Goal: Information Seeking & Learning: Learn about a topic

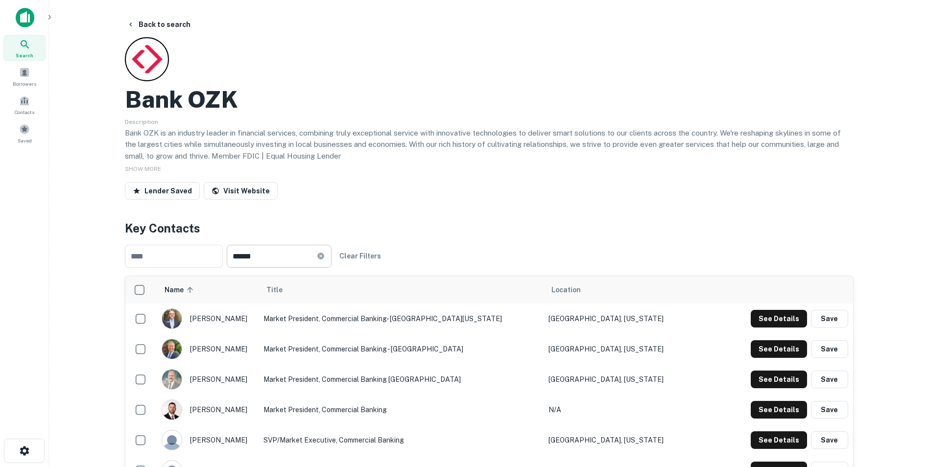
click at [325, 256] on icon at bounding box center [321, 256] width 8 height 8
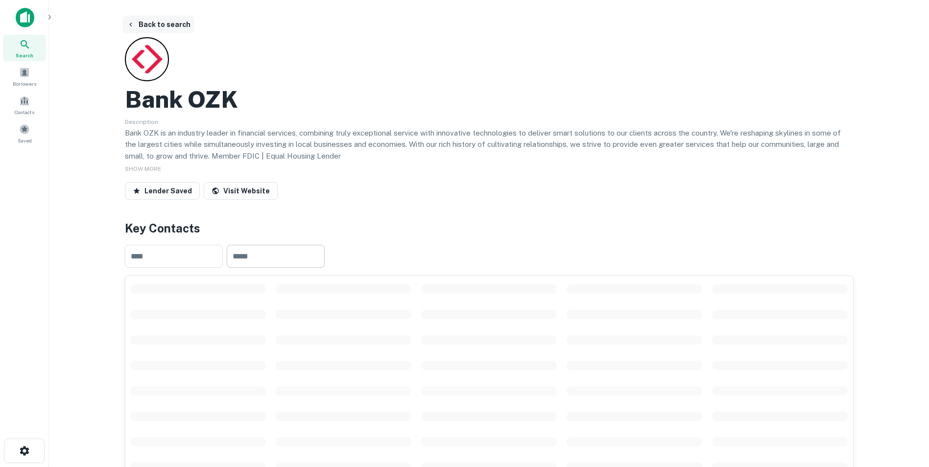
click at [167, 24] on button "Back to search" at bounding box center [159, 25] width 72 height 18
click at [167, 23] on button "Back to search" at bounding box center [159, 25] width 72 height 18
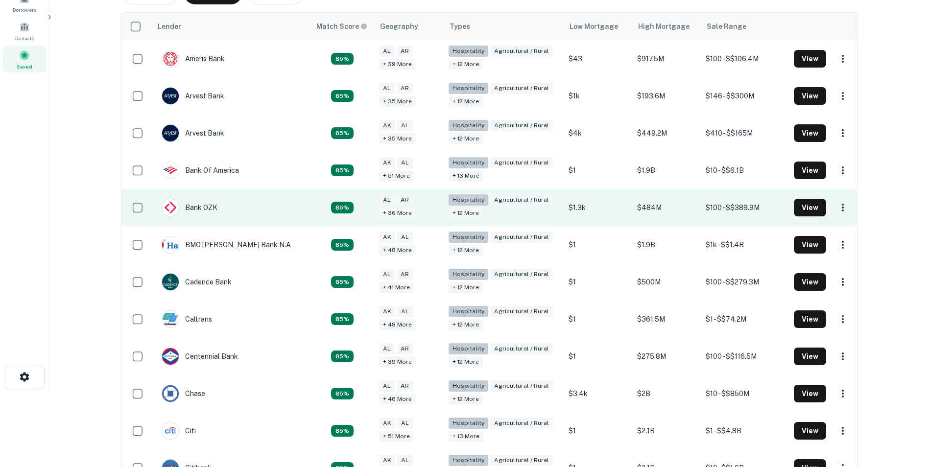
scroll to position [75, 0]
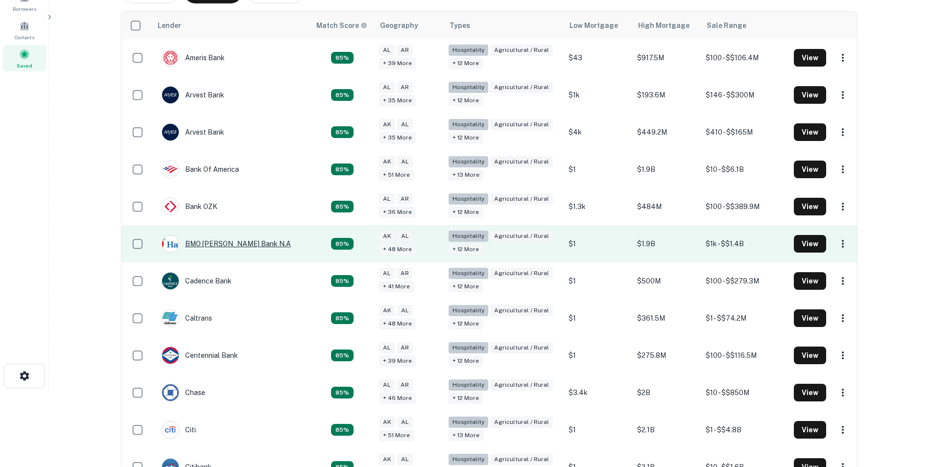
click at [214, 247] on div "BMO [PERSON_NAME] Bank N.A" at bounding box center [226, 244] width 129 height 18
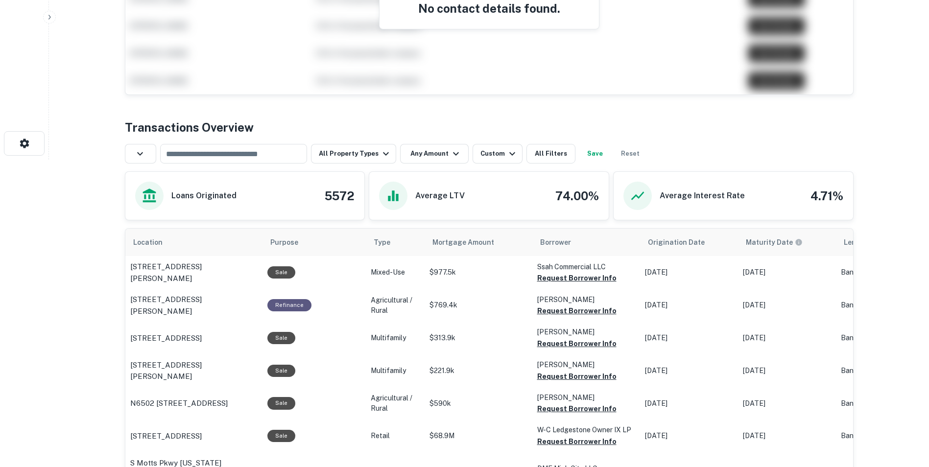
scroll to position [314, 0]
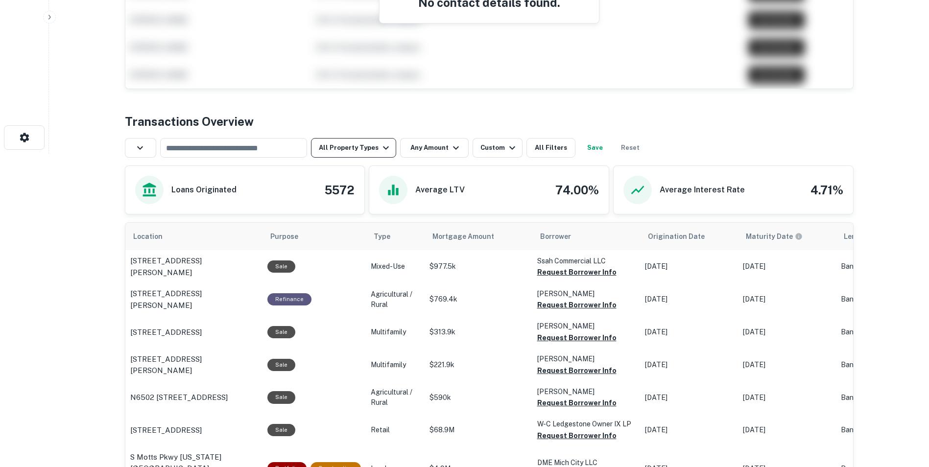
click at [383, 154] on icon "button" at bounding box center [386, 148] width 12 height 12
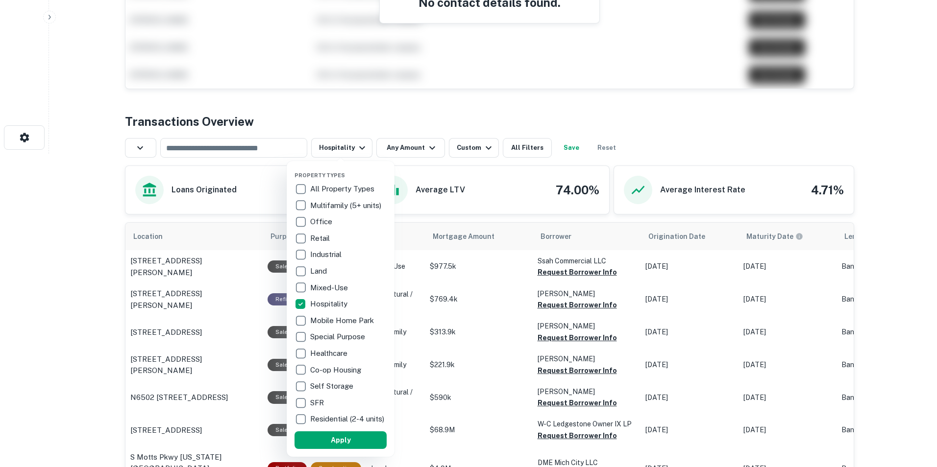
click at [411, 144] on div at bounding box center [468, 233] width 937 height 467
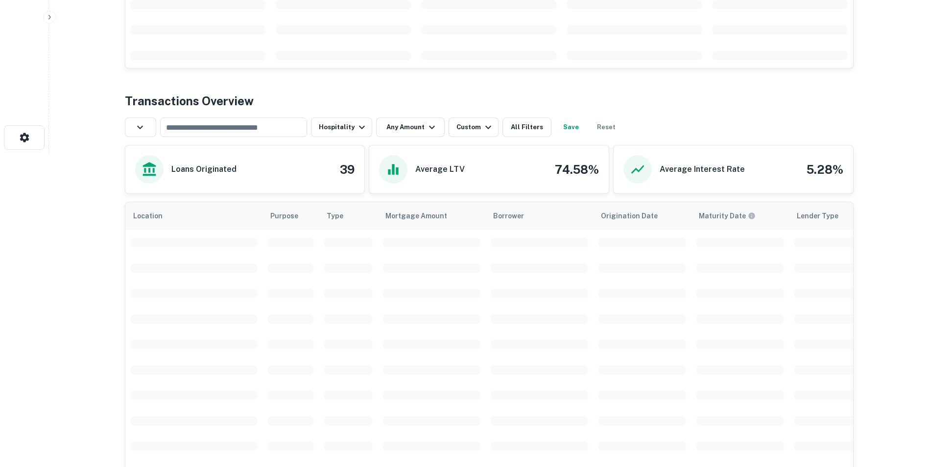
click at [411, 144] on div "Transactions Overview ​ Hospitality Any Amount Custom All Filters Save Reset Lo…" at bounding box center [489, 426] width 729 height 668
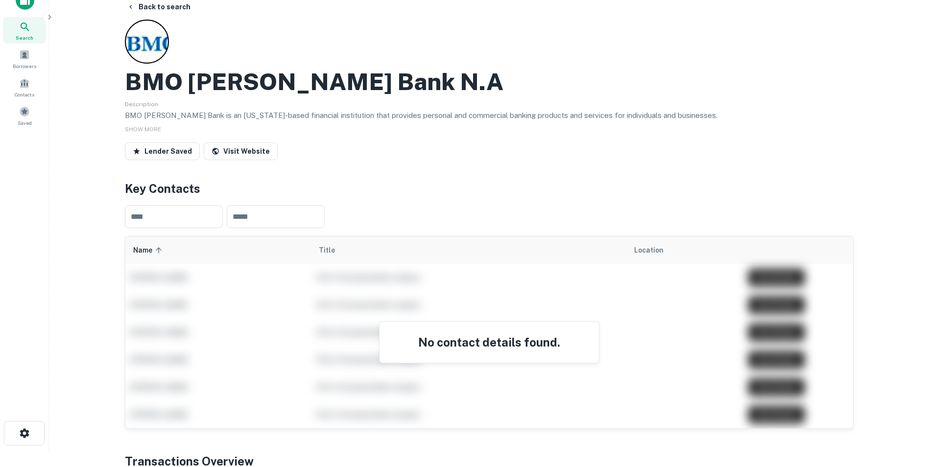
scroll to position [17, 0]
click at [252, 149] on link "Visit Website" at bounding box center [241, 152] width 74 height 18
click at [160, 5] on button "Back to search" at bounding box center [159, 8] width 72 height 18
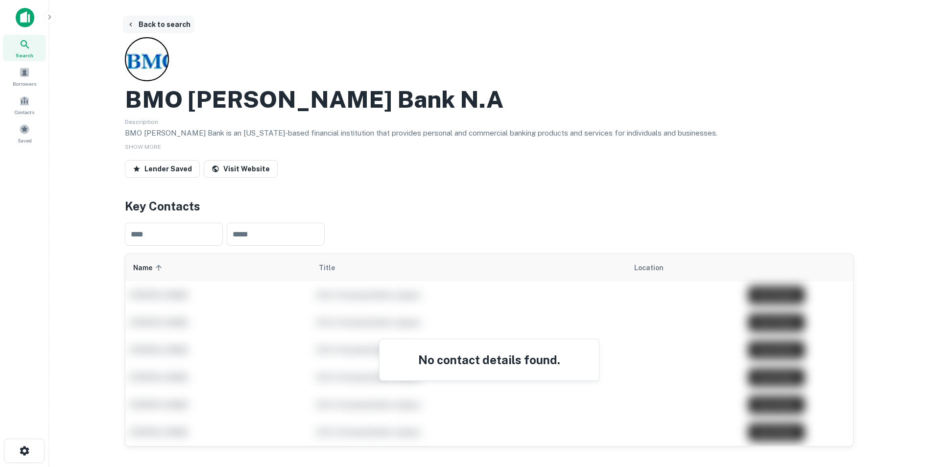
click at [153, 24] on button "Back to search" at bounding box center [159, 25] width 72 height 18
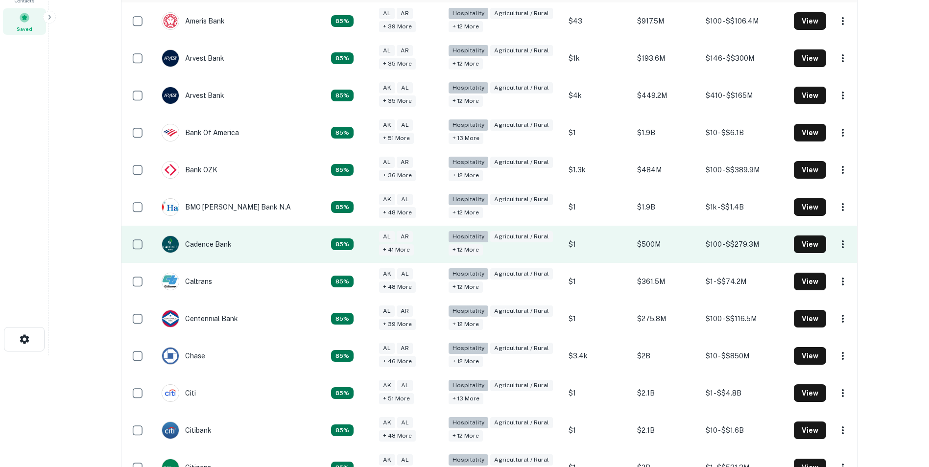
scroll to position [112, 0]
click at [246, 246] on td "Cadence Bank" at bounding box center [231, 243] width 159 height 37
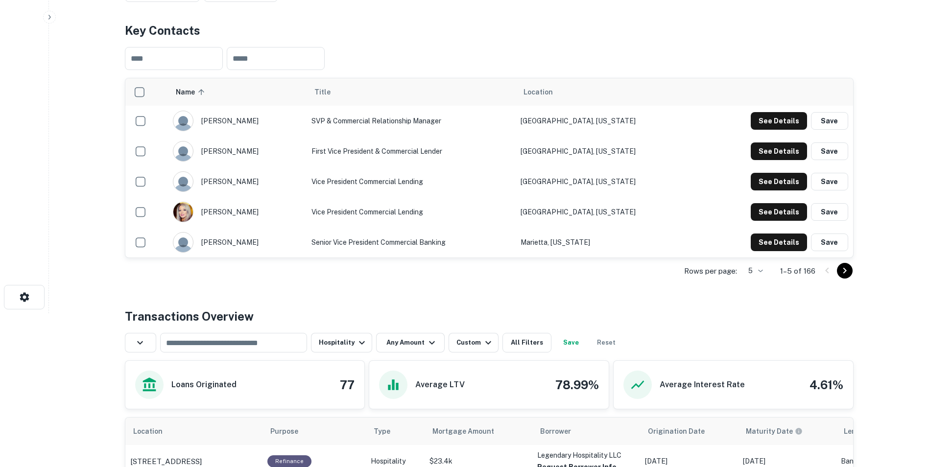
scroll to position [154, 0]
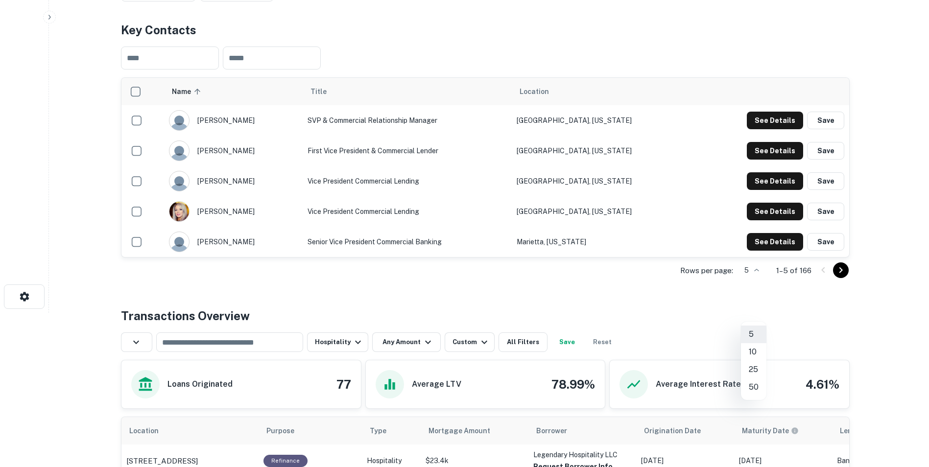
click at [755, 313] on body "Search Borrowers Contacts Saved Back to search Cadence Bank Description SHOW MO…" at bounding box center [464, 79] width 929 height 467
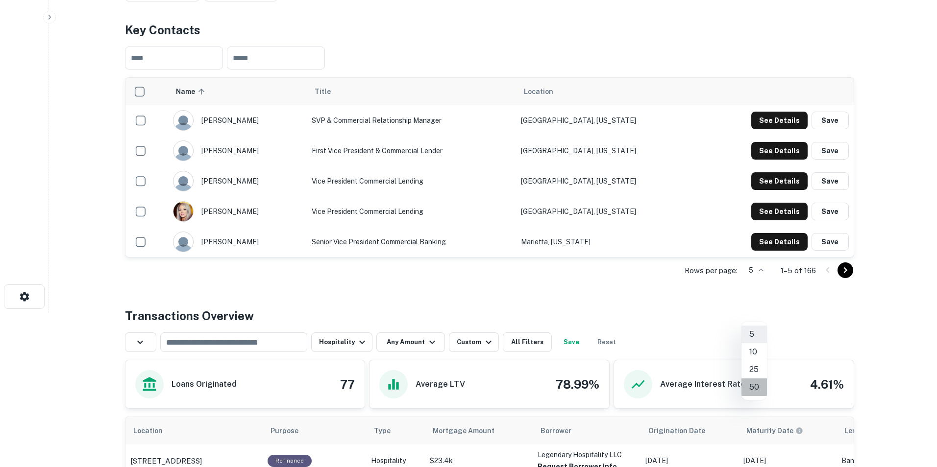
click at [751, 386] on li "50" at bounding box center [753, 388] width 25 height 18
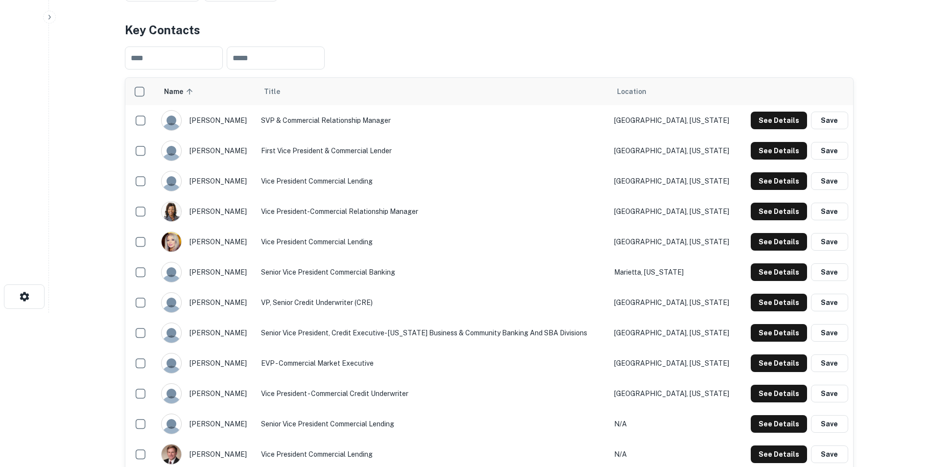
click at [440, 257] on td "Vice President Commercial Lending" at bounding box center [432, 242] width 353 height 30
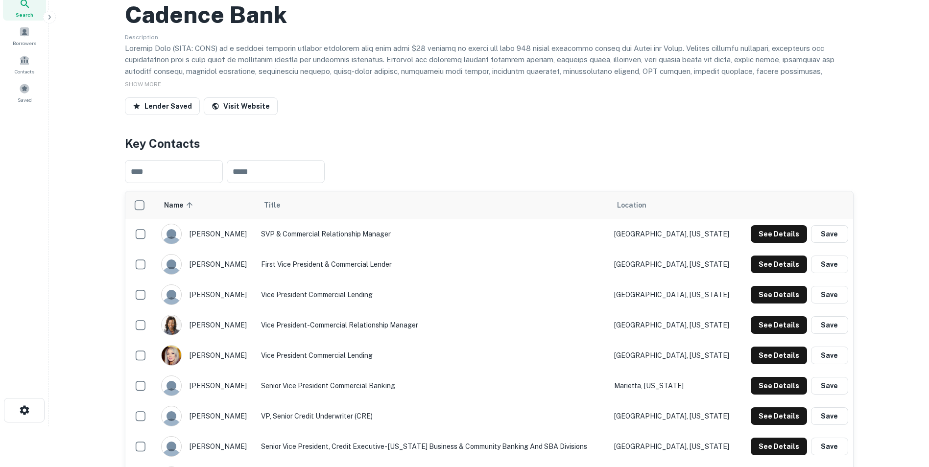
scroll to position [0, 0]
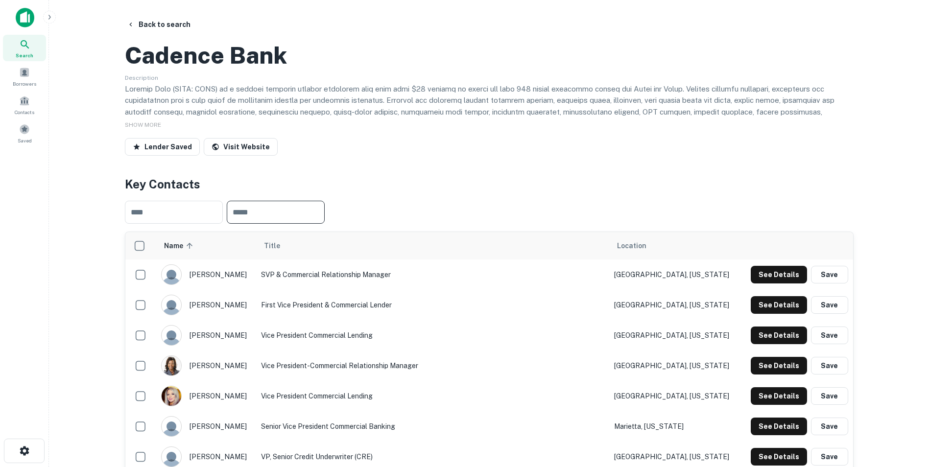
click at [294, 224] on input "text" at bounding box center [276, 212] width 98 height 23
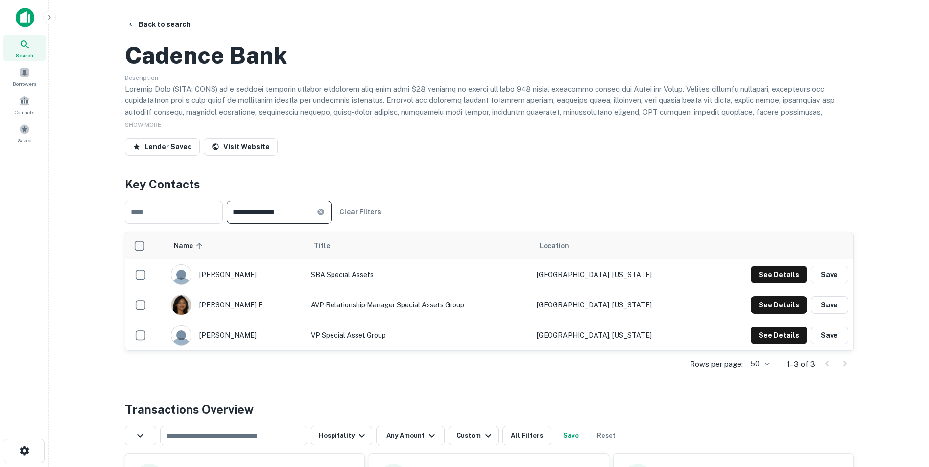
type input "**********"
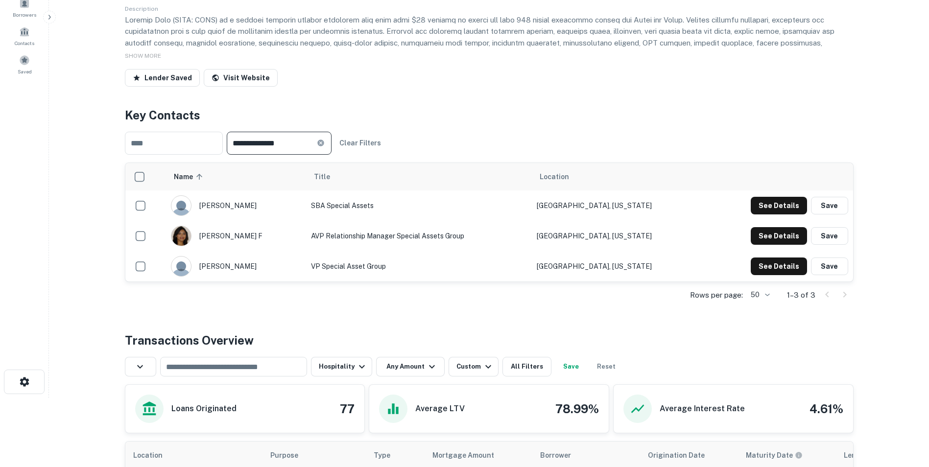
scroll to position [71, 0]
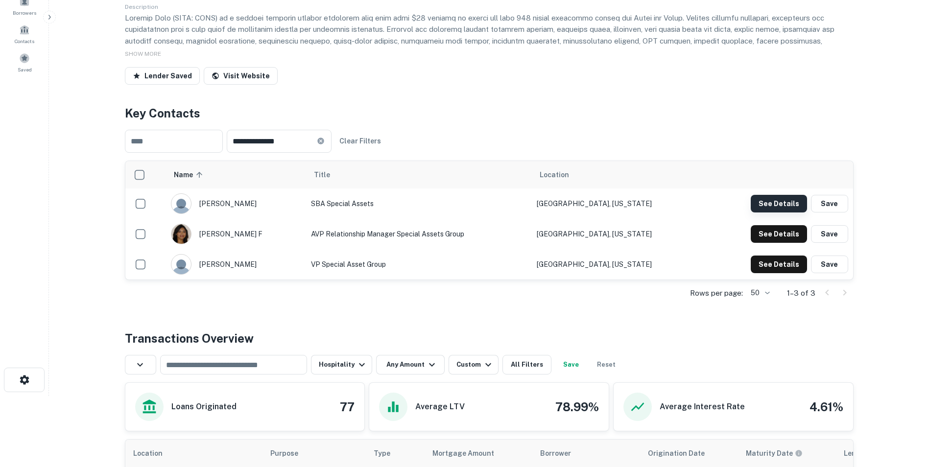
click at [785, 213] on button "See Details" at bounding box center [779, 204] width 56 height 18
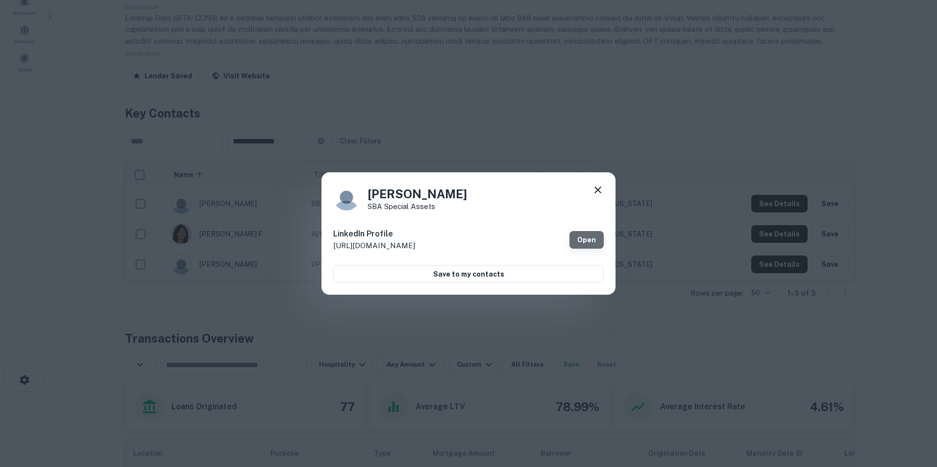
click at [583, 241] on link "Open" at bounding box center [586, 240] width 34 height 18
click at [598, 193] on icon at bounding box center [598, 190] width 12 height 12
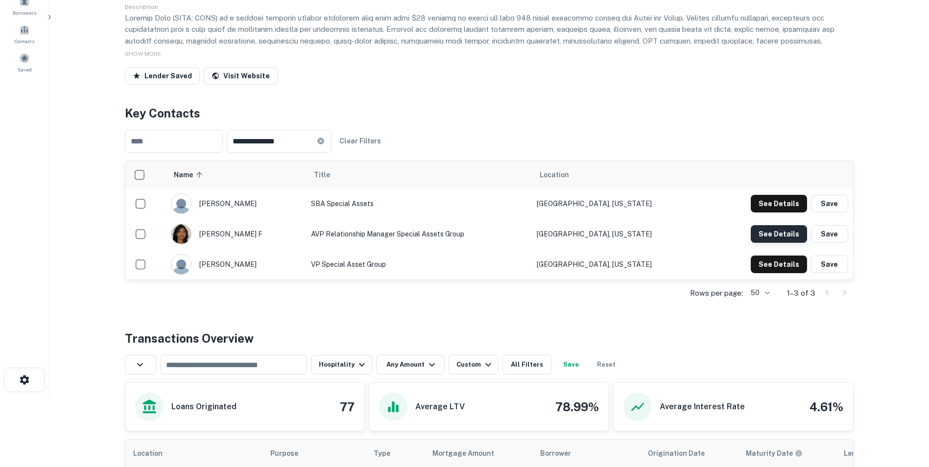
click at [780, 243] on button "See Details" at bounding box center [779, 234] width 56 height 18
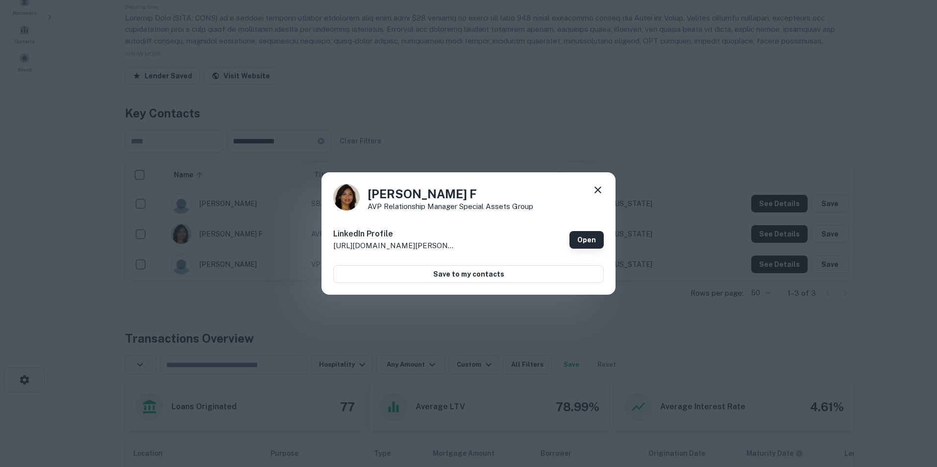
click at [585, 236] on link "Open" at bounding box center [586, 240] width 34 height 18
click at [597, 193] on icon at bounding box center [598, 190] width 12 height 12
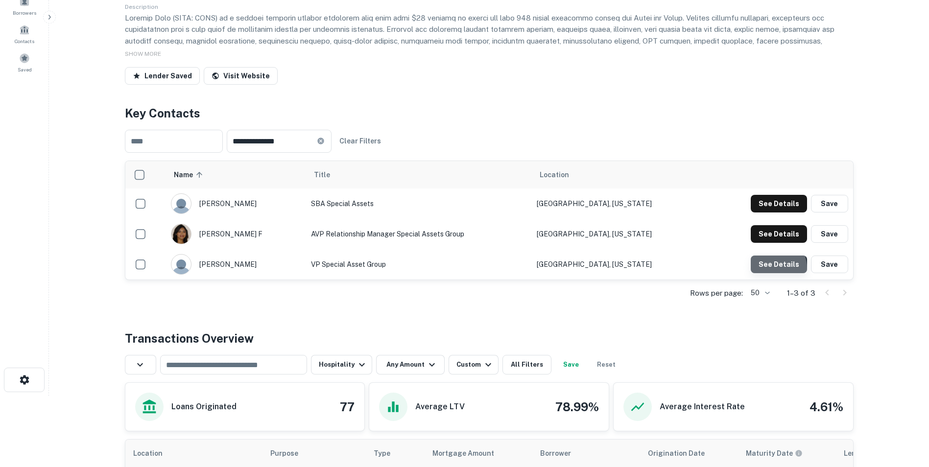
click at [769, 273] on button "See Details" at bounding box center [779, 265] width 56 height 18
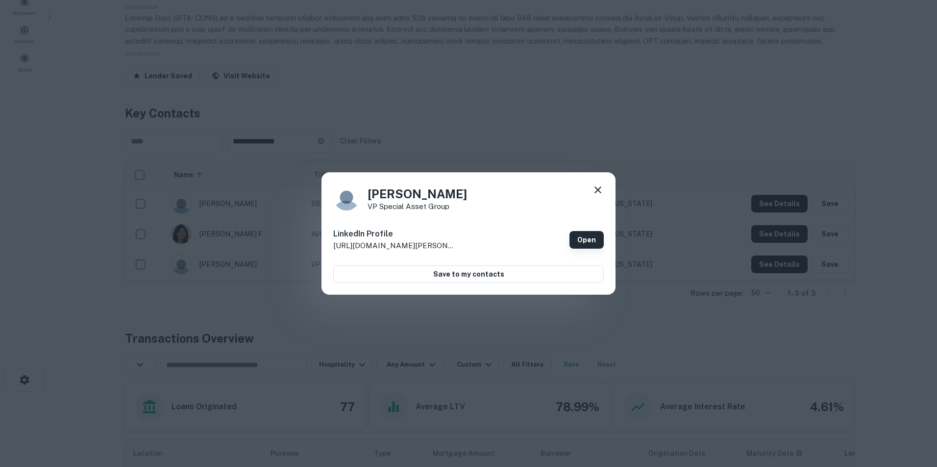
click at [593, 243] on link "Open" at bounding box center [586, 240] width 34 height 18
click at [597, 190] on icon at bounding box center [597, 190] width 7 height 7
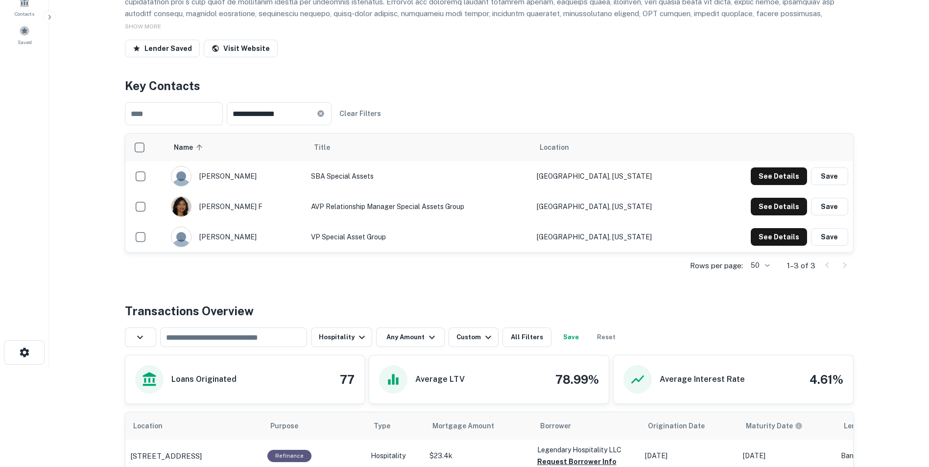
scroll to position [0, 0]
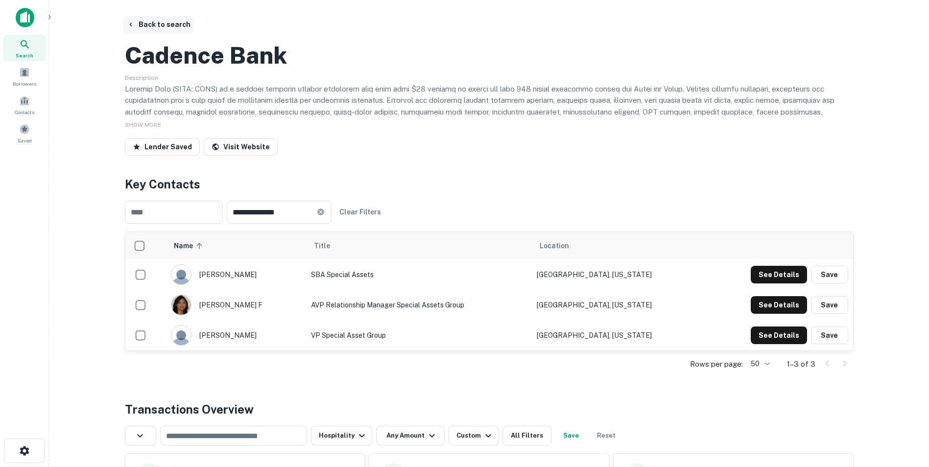
click at [148, 24] on button "Back to search" at bounding box center [159, 25] width 72 height 18
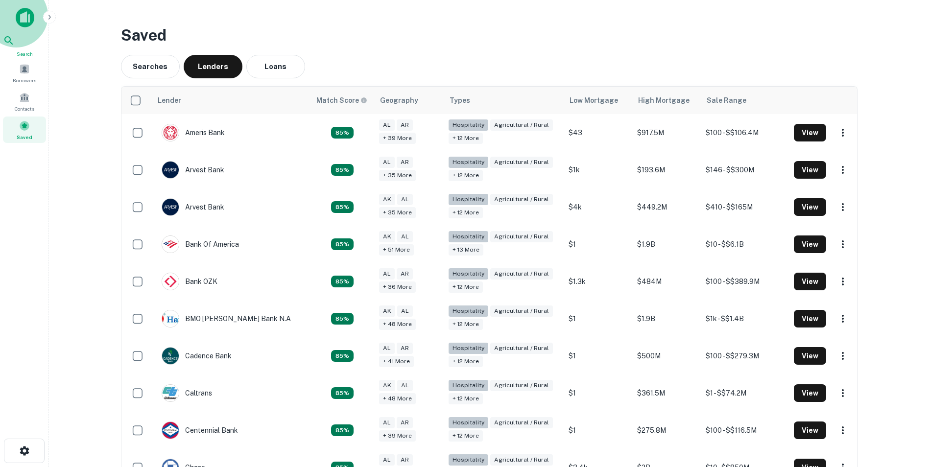
click at [19, 50] on div "Search" at bounding box center [24, 46] width 43 height 23
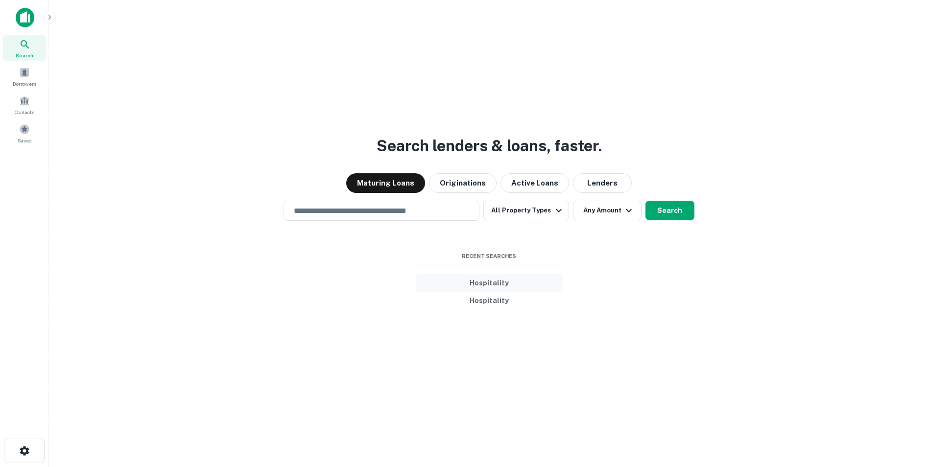
click at [482, 283] on button "Hospitality" at bounding box center [489, 283] width 147 height 18
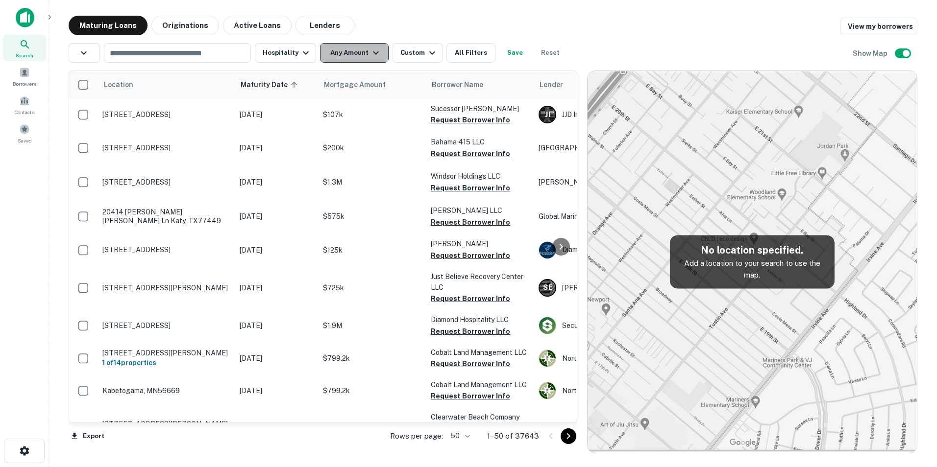
click at [366, 56] on button "Any Amount" at bounding box center [354, 53] width 69 height 20
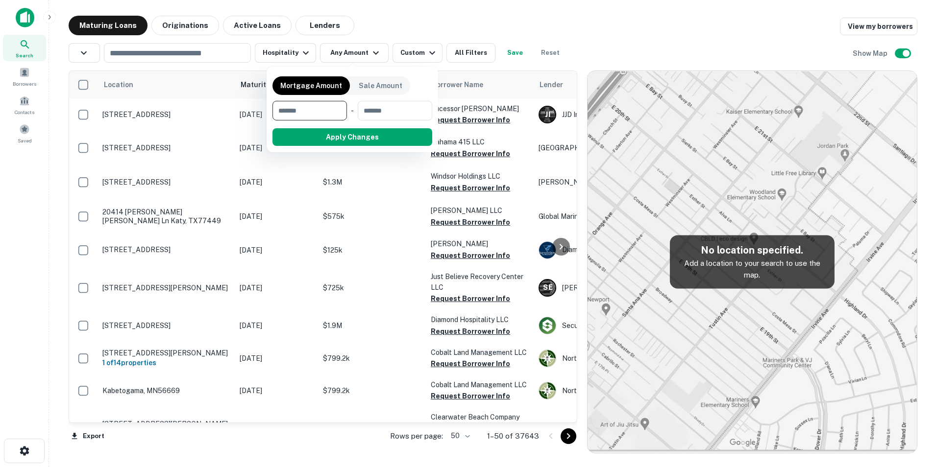
click at [329, 111] on input "number" at bounding box center [306, 111] width 68 height 20
type input "*******"
click at [351, 131] on button "Apply Changes" at bounding box center [370, 137] width 124 height 18
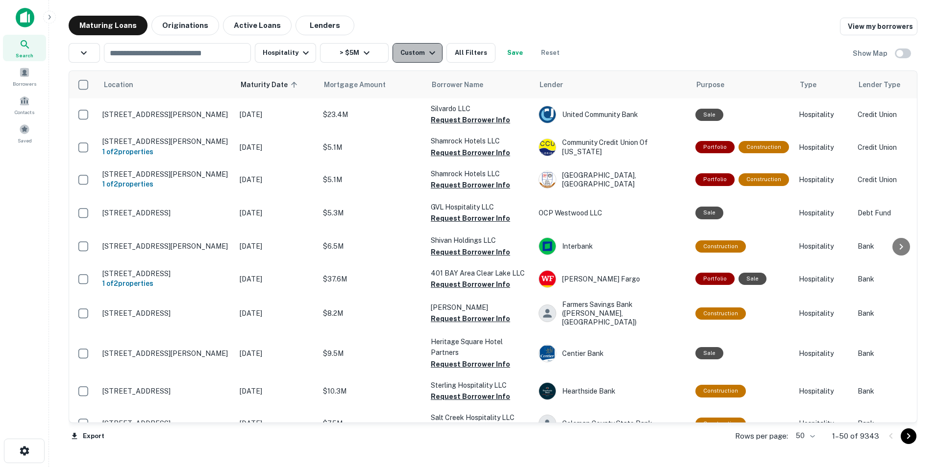
click at [421, 51] on div "Custom" at bounding box center [419, 53] width 38 height 12
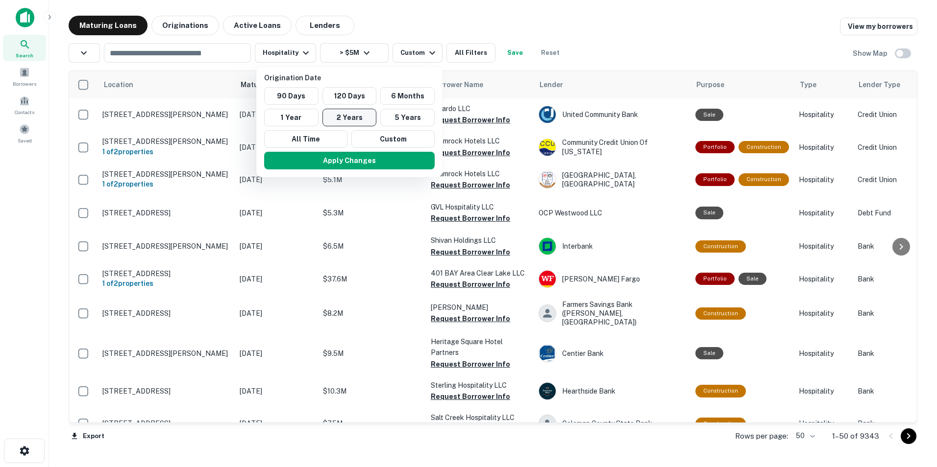
click at [357, 123] on button "2 Years" at bounding box center [349, 118] width 54 height 18
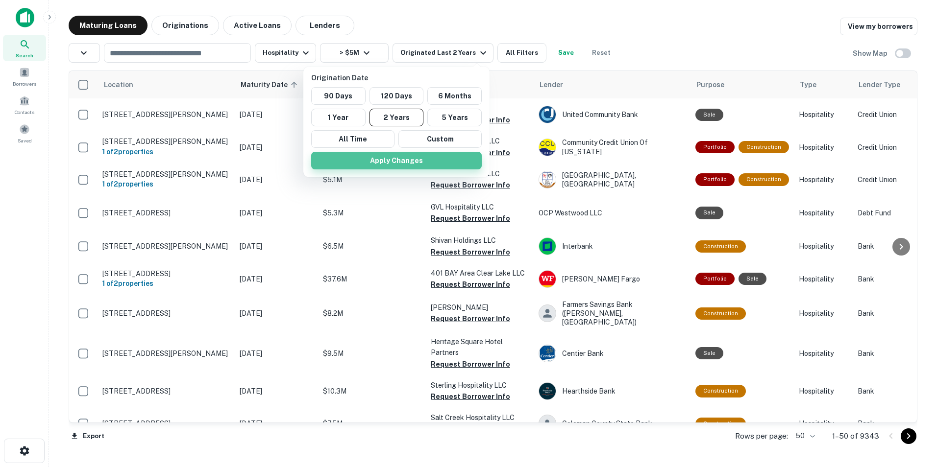
click at [378, 161] on button "Apply Changes" at bounding box center [396, 161] width 170 height 18
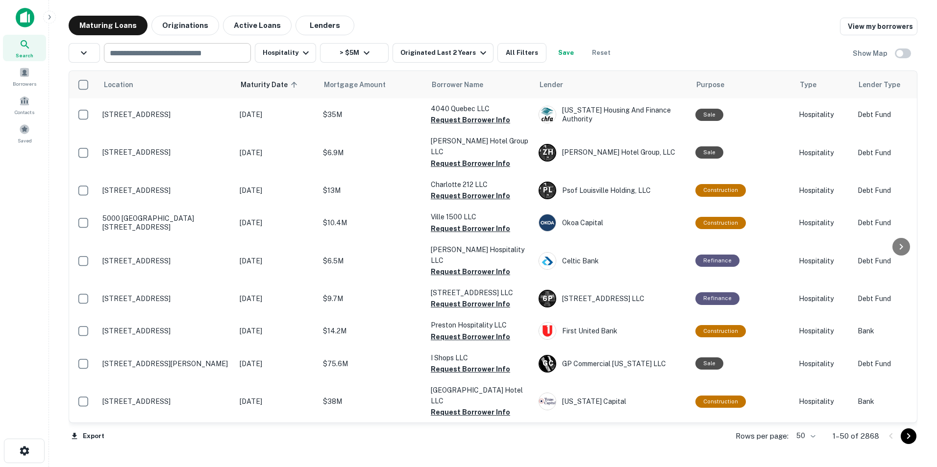
click at [194, 50] on input "text" at bounding box center [177, 53] width 140 height 14
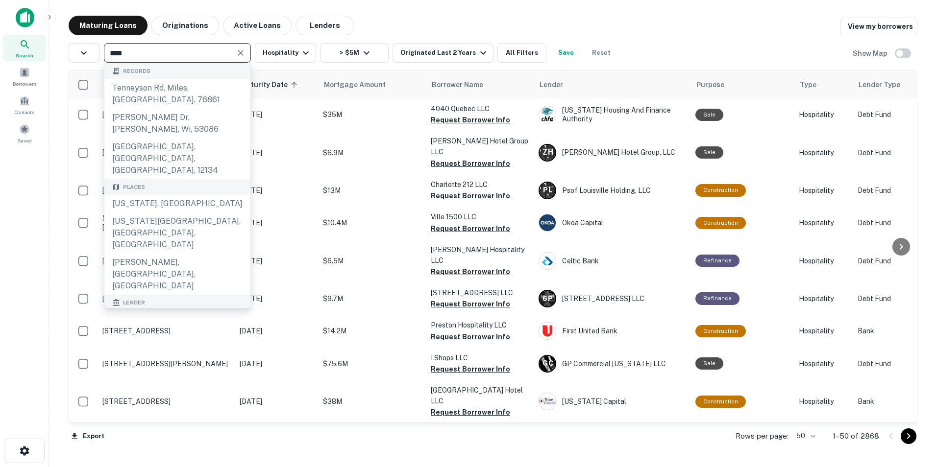
type input "*****"
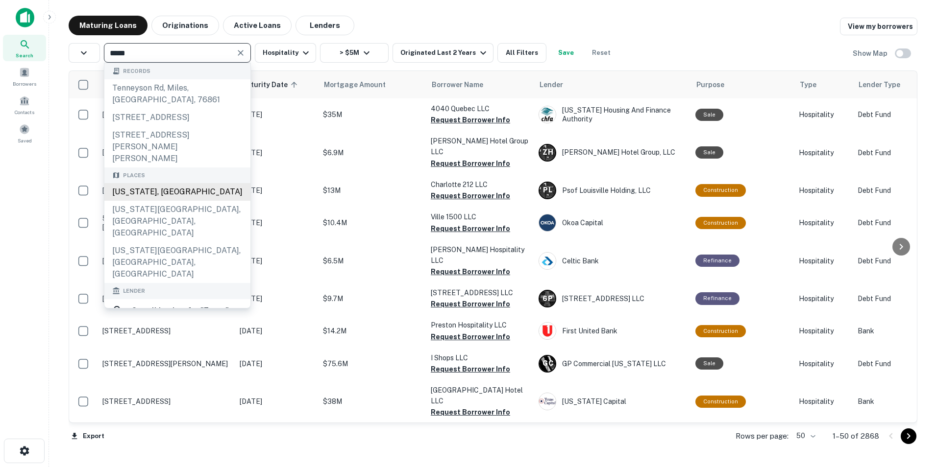
click at [199, 184] on div "Tennessee, USA" at bounding box center [177, 192] width 146 height 18
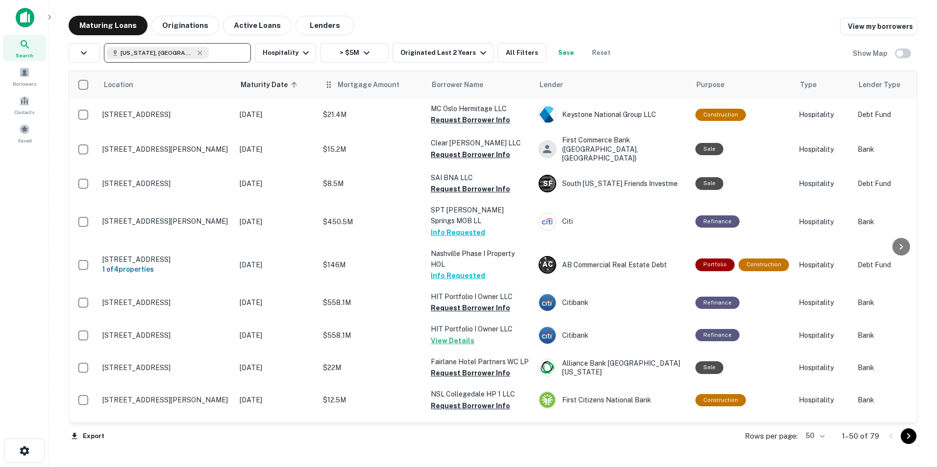
click at [356, 93] on th "Mortgage Amount" at bounding box center [372, 84] width 108 height 27
click at [477, 53] on icon "button" at bounding box center [483, 53] width 12 height 12
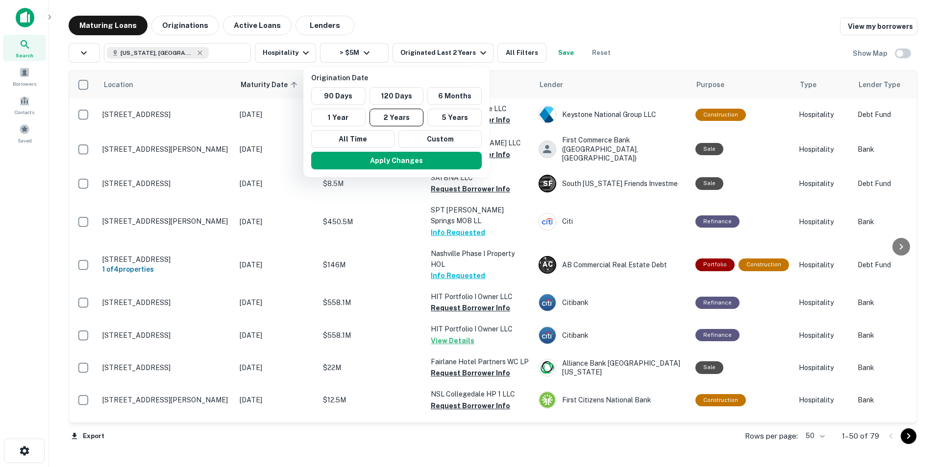
click at [105, 22] on div at bounding box center [468, 233] width 937 height 467
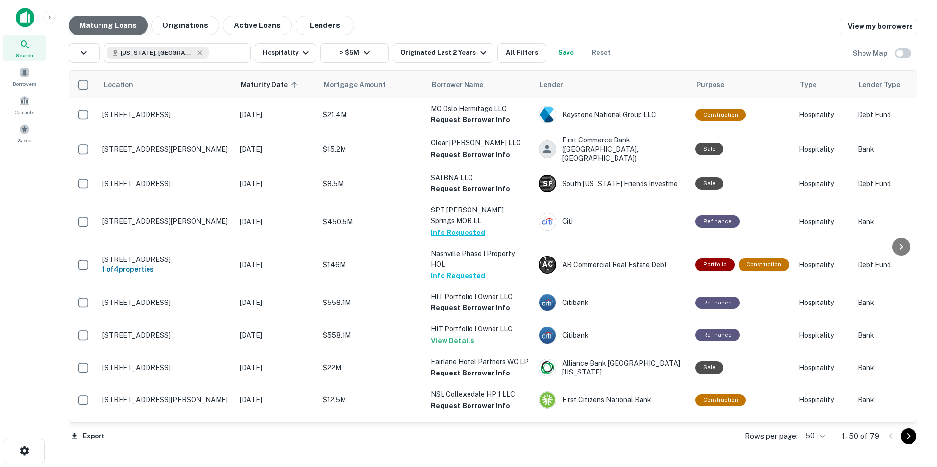
click at [128, 24] on button "Maturing Loans" at bounding box center [108, 26] width 79 height 20
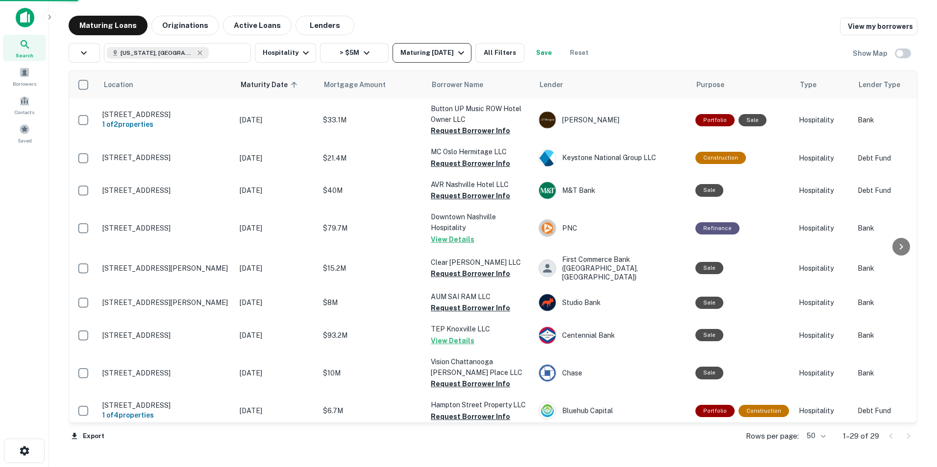
click at [461, 58] on icon "button" at bounding box center [461, 53] width 12 height 12
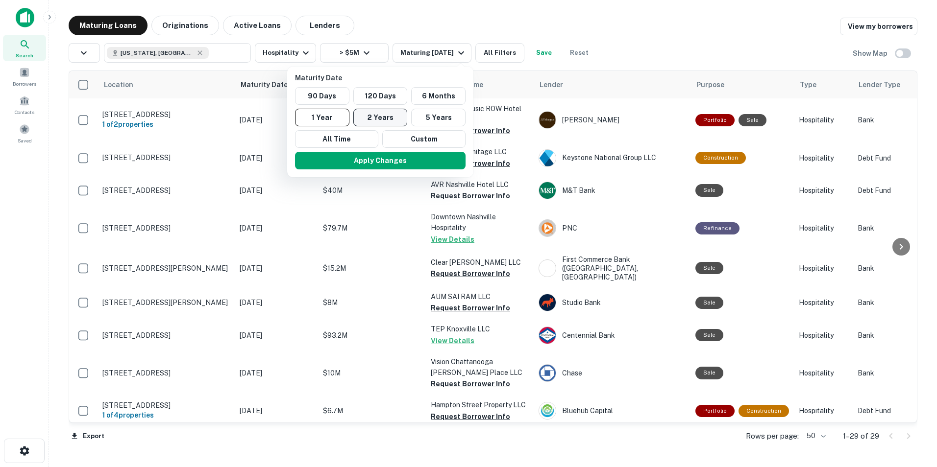
click at [379, 116] on button "2 Years" at bounding box center [380, 118] width 54 height 18
click at [379, 116] on button "2 Years" at bounding box center [385, 118] width 54 height 18
click at [382, 165] on button "Apply Changes" at bounding box center [384, 161] width 170 height 18
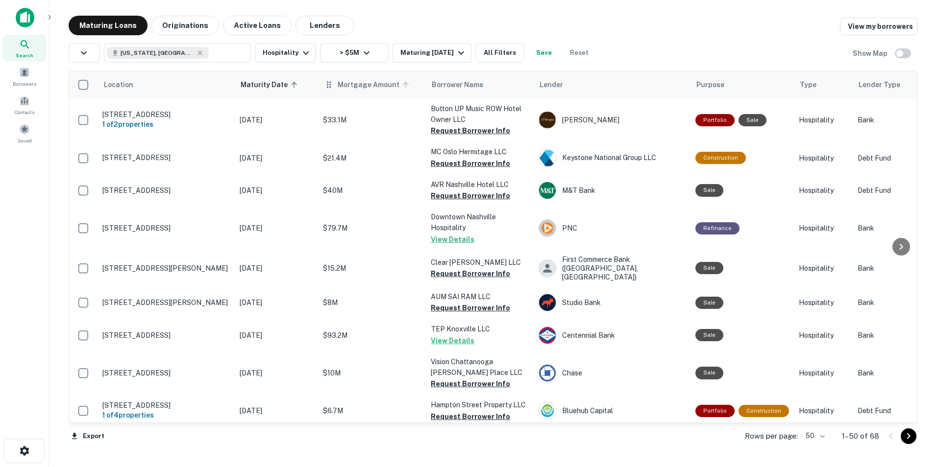
click at [388, 90] on span "Mortgage Amount" at bounding box center [375, 85] width 74 height 12
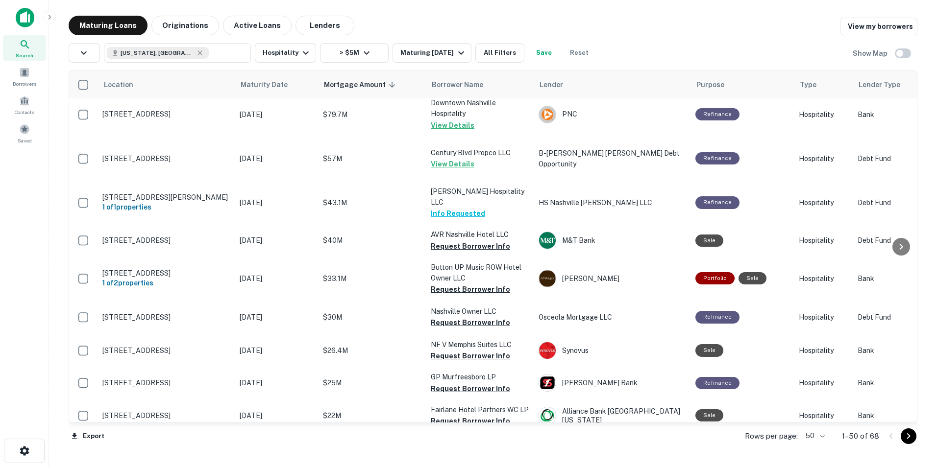
scroll to position [331, 0]
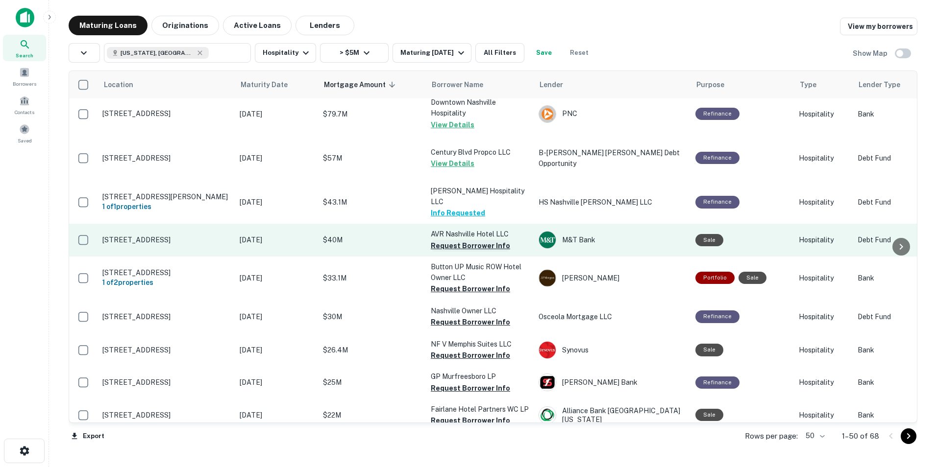
click at [485, 240] on button "Request Borrower Info" at bounding box center [470, 246] width 79 height 12
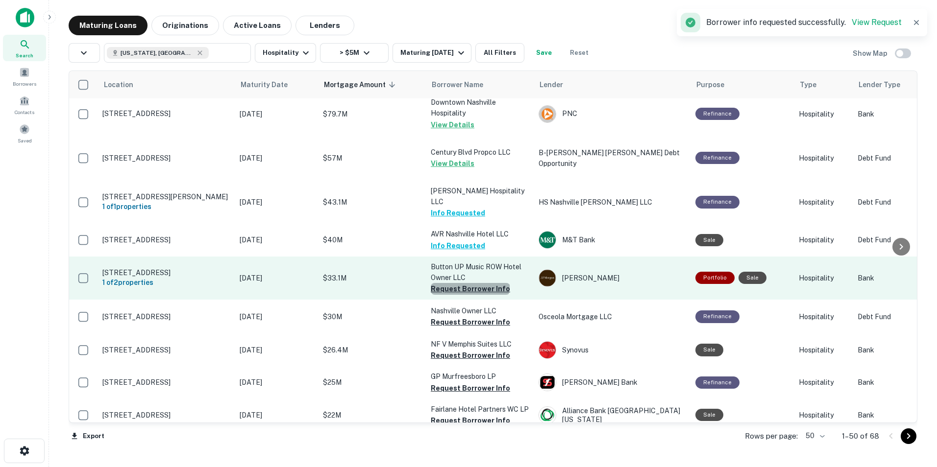
click at [469, 283] on button "Request Borrower Info" at bounding box center [470, 289] width 79 height 12
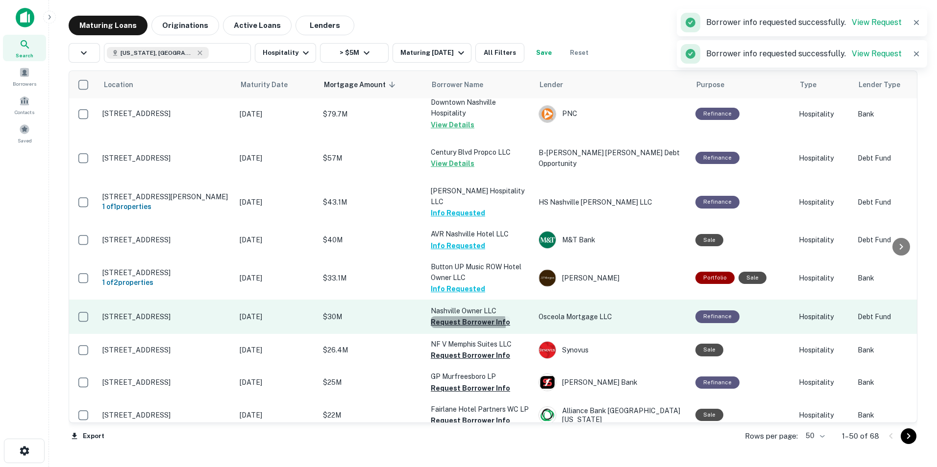
click at [455, 316] on button "Request Borrower Info" at bounding box center [470, 322] width 79 height 12
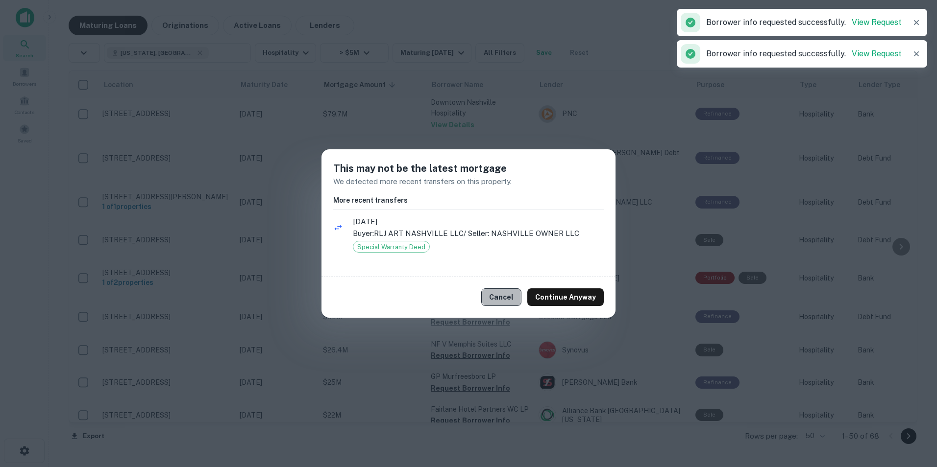
click at [504, 298] on button "Cancel" at bounding box center [501, 298] width 40 height 18
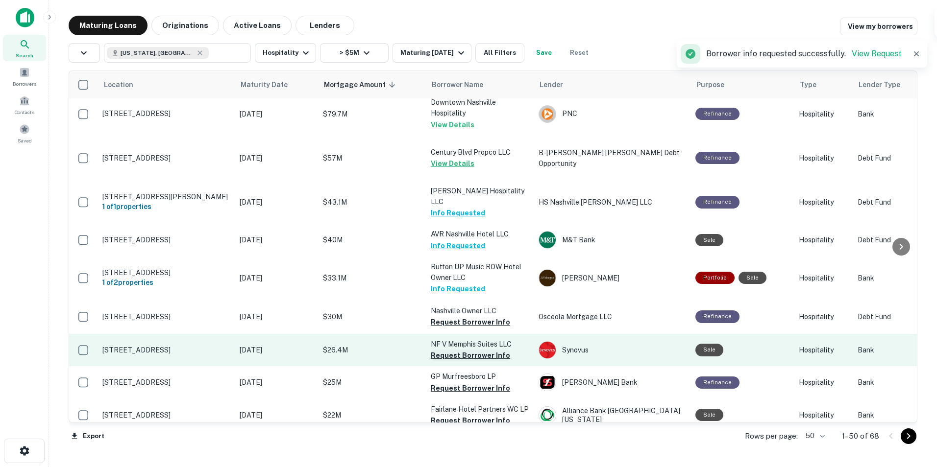
click at [474, 350] on button "Request Borrower Info" at bounding box center [470, 356] width 79 height 12
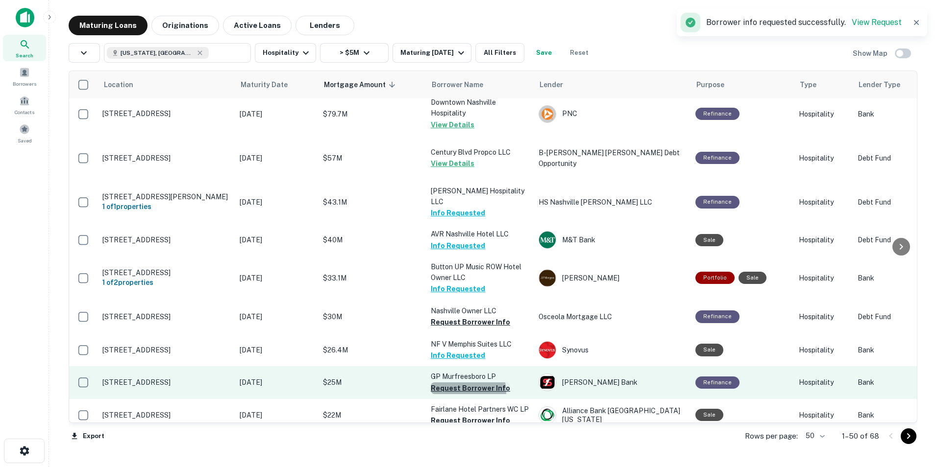
click at [462, 383] on button "Request Borrower Info" at bounding box center [470, 389] width 79 height 12
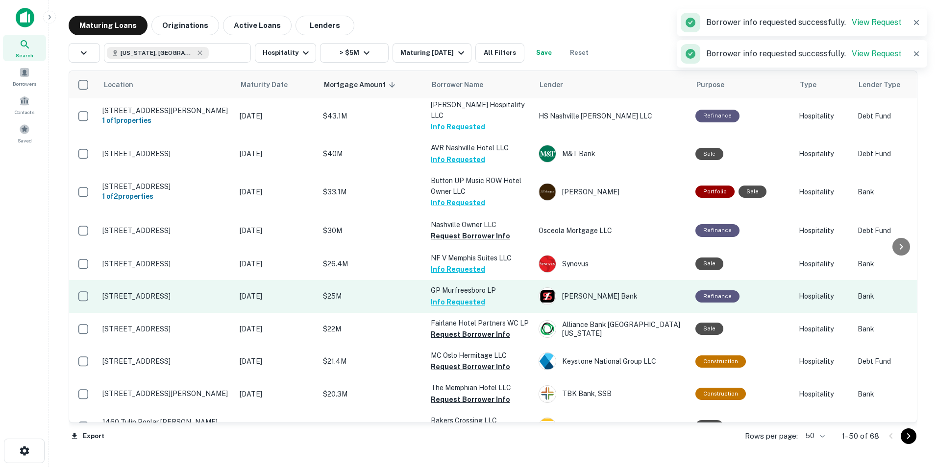
scroll to position [436, 0]
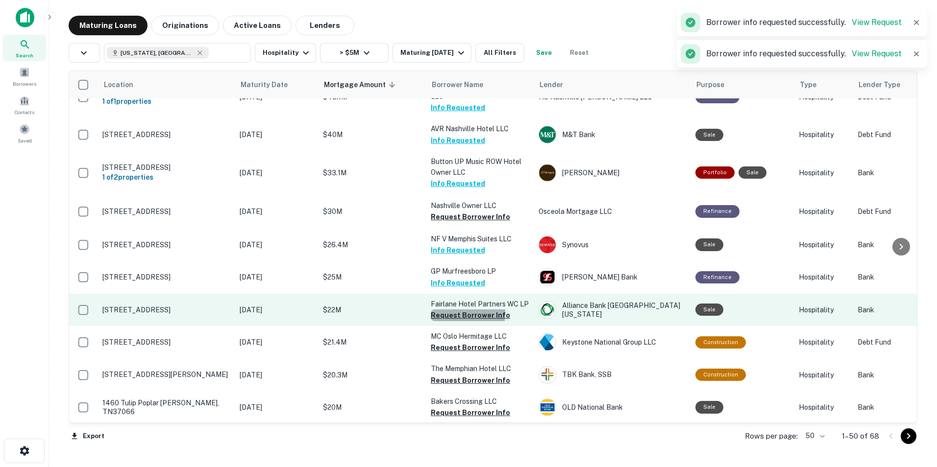
click at [448, 310] on button "Request Borrower Info" at bounding box center [470, 316] width 79 height 12
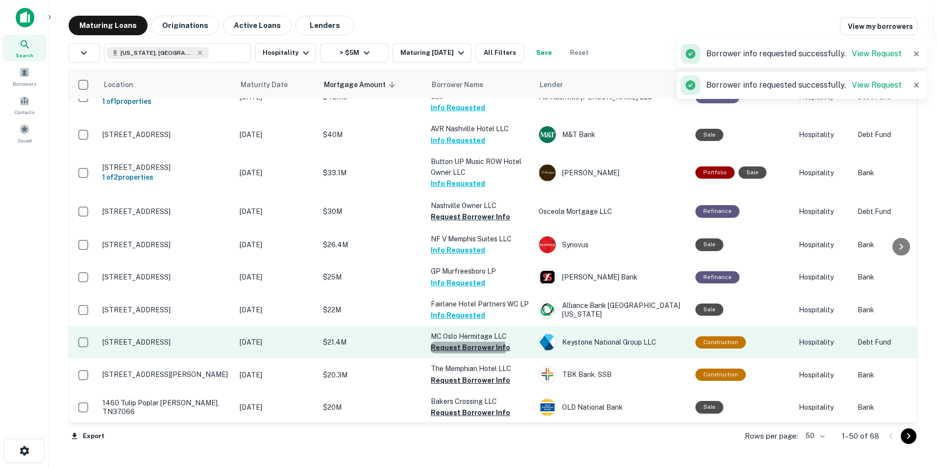
click at [450, 342] on button "Request Borrower Info" at bounding box center [470, 348] width 79 height 12
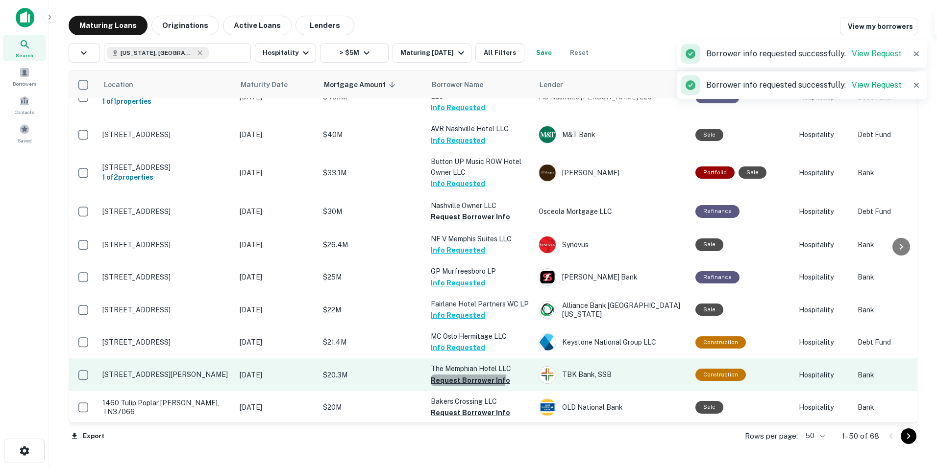
click at [452, 375] on button "Request Borrower Info" at bounding box center [470, 381] width 79 height 12
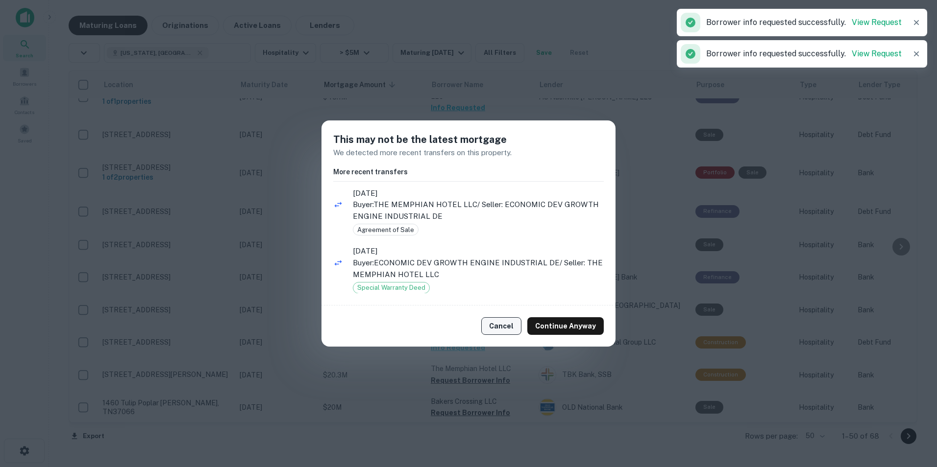
click at [494, 329] on button "Cancel" at bounding box center [501, 326] width 40 height 18
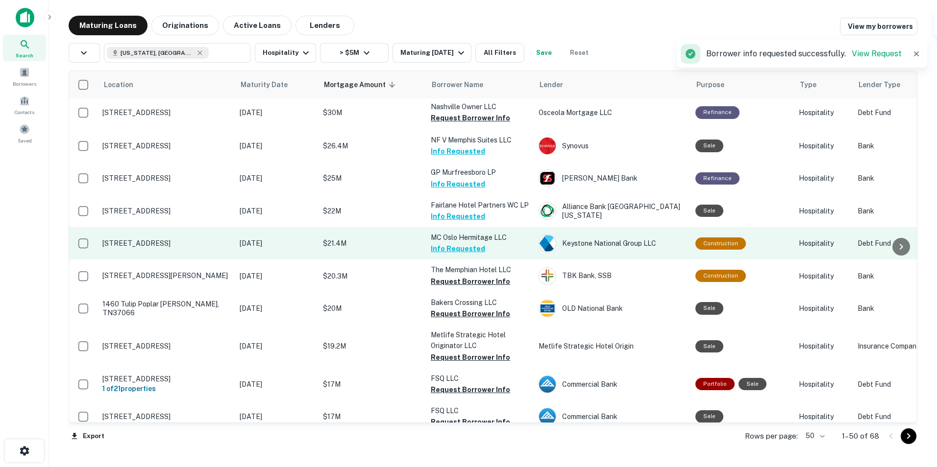
scroll to position [536, 0]
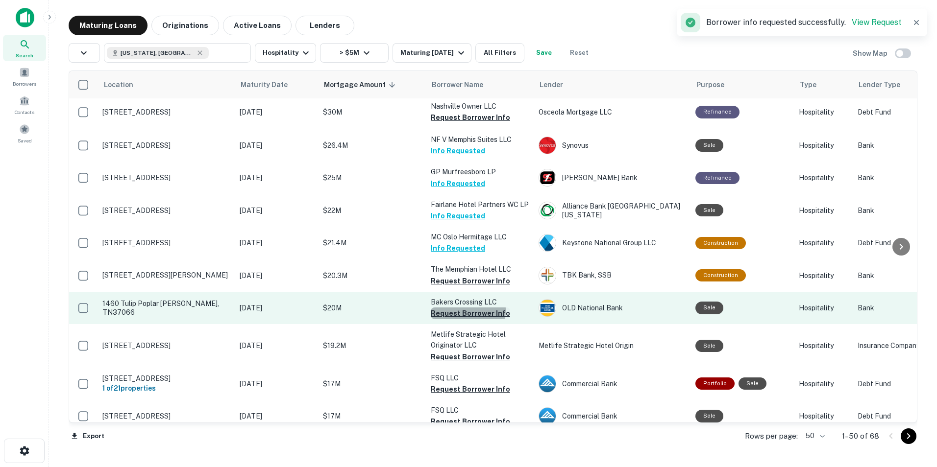
click at [458, 308] on button "Request Borrower Info" at bounding box center [470, 314] width 79 height 12
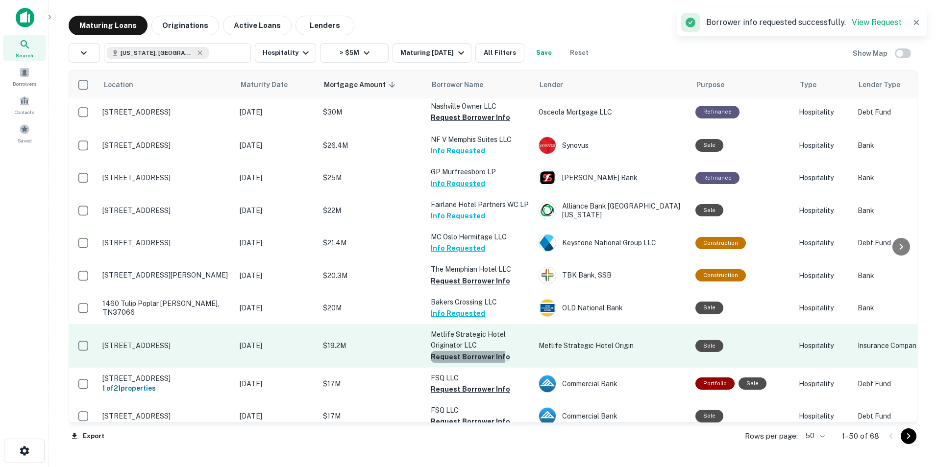
click at [453, 351] on button "Request Borrower Info" at bounding box center [470, 357] width 79 height 12
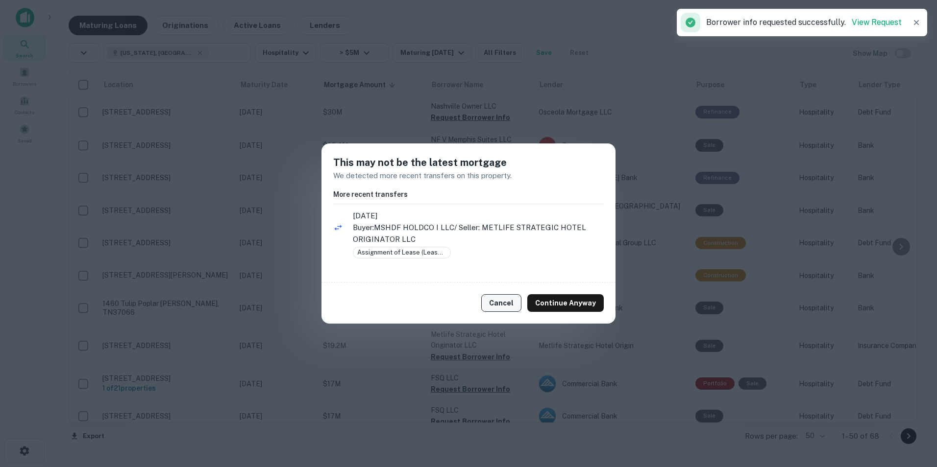
click at [500, 296] on button "Cancel" at bounding box center [501, 303] width 40 height 18
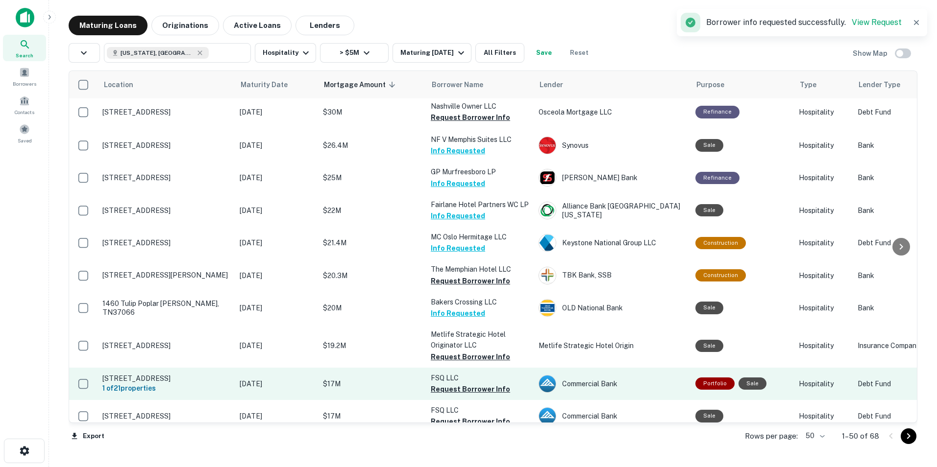
click at [456, 387] on td "FSQ LLC Request Borrower Info" at bounding box center [480, 384] width 108 height 32
click at [455, 384] on button "Request Borrower Info" at bounding box center [470, 390] width 79 height 12
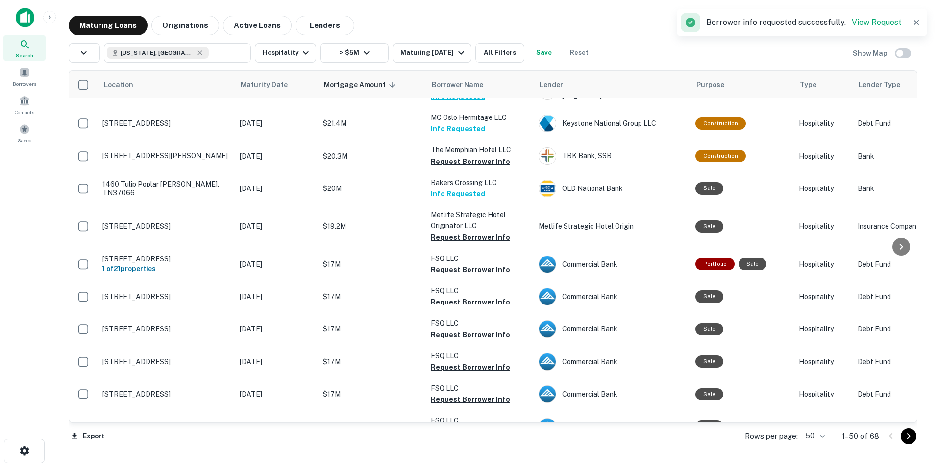
scroll to position [665, 0]
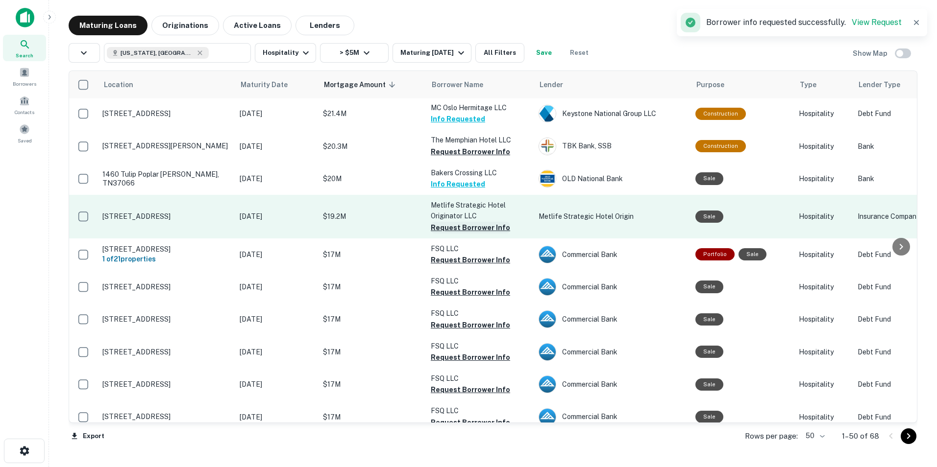
click at [462, 222] on button "Request Borrower Info" at bounding box center [470, 228] width 79 height 12
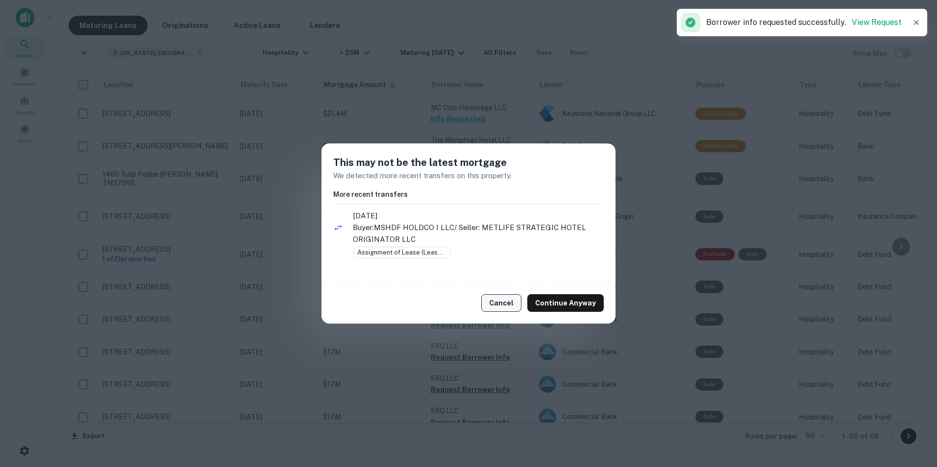
click at [511, 304] on button "Cancel" at bounding box center [501, 303] width 40 height 18
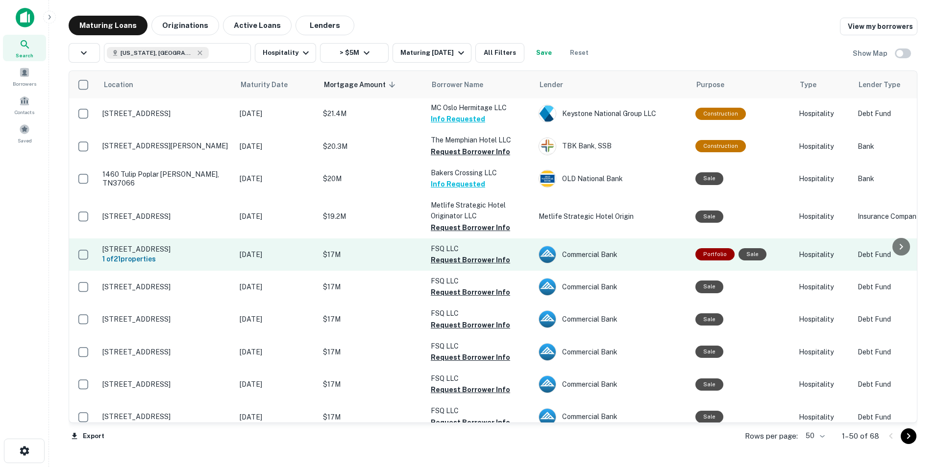
click at [483, 258] on td "FSQ LLC Request Borrower Info" at bounding box center [480, 255] width 108 height 32
click at [481, 254] on button "Request Borrower Info" at bounding box center [470, 260] width 79 height 12
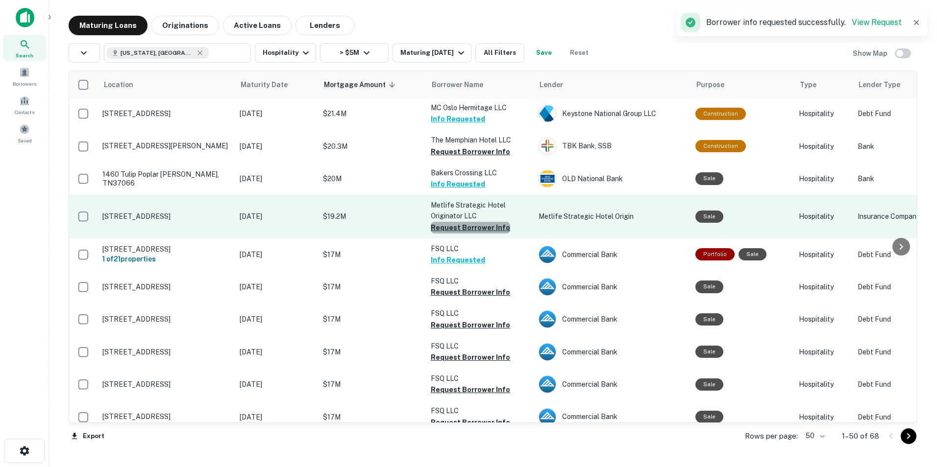
click at [473, 222] on button "Request Borrower Info" at bounding box center [470, 228] width 79 height 12
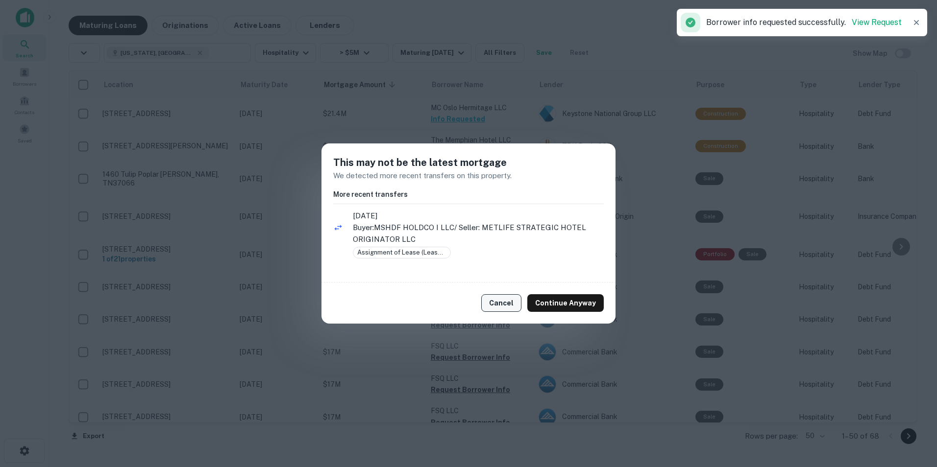
click at [493, 307] on button "Cancel" at bounding box center [501, 303] width 40 height 18
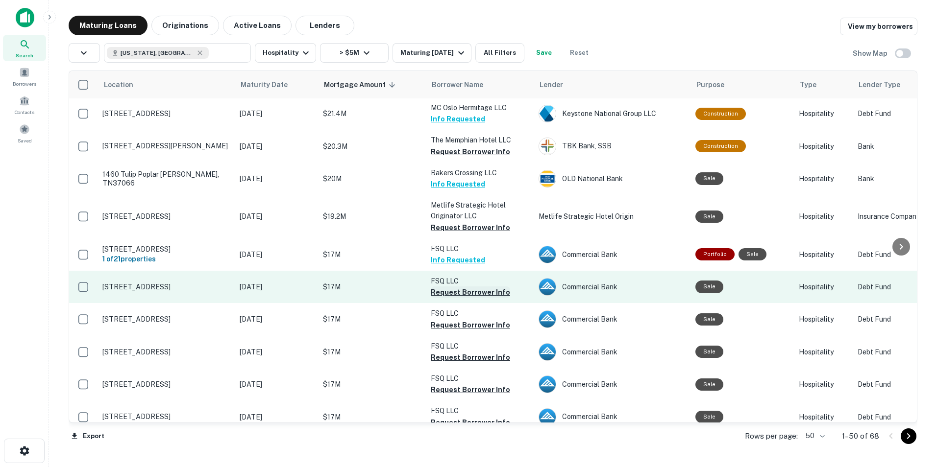
click at [457, 287] on button "Request Borrower Info" at bounding box center [470, 293] width 79 height 12
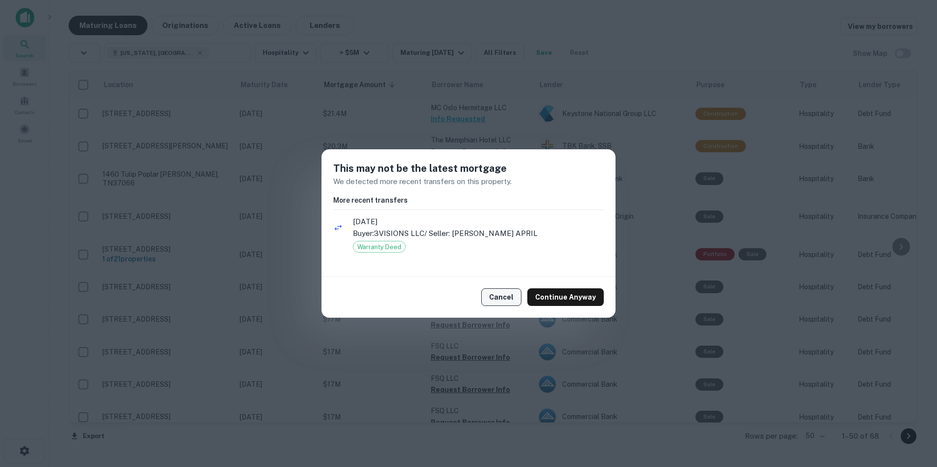
click at [498, 294] on button "Cancel" at bounding box center [501, 298] width 40 height 18
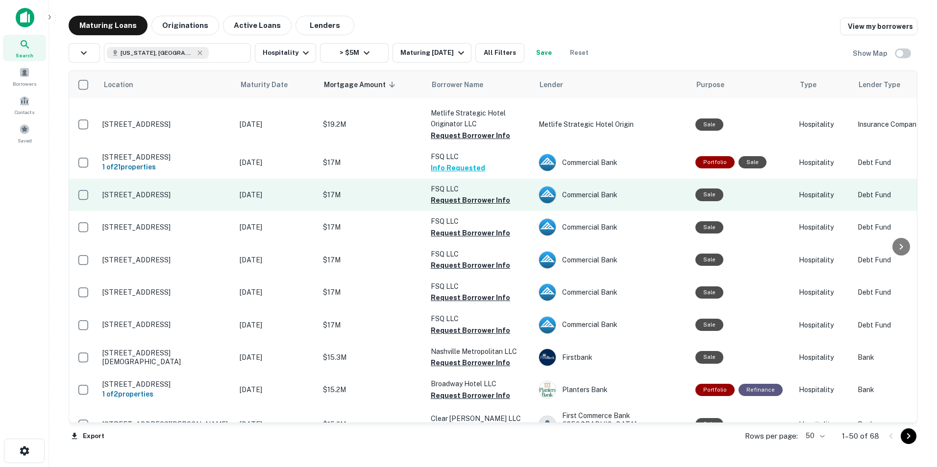
scroll to position [761, 0]
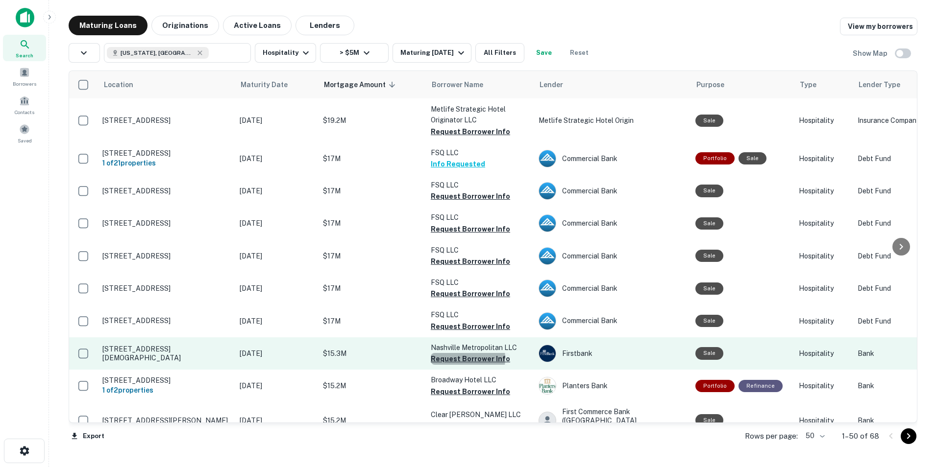
click at [464, 353] on button "Request Borrower Info" at bounding box center [470, 359] width 79 height 12
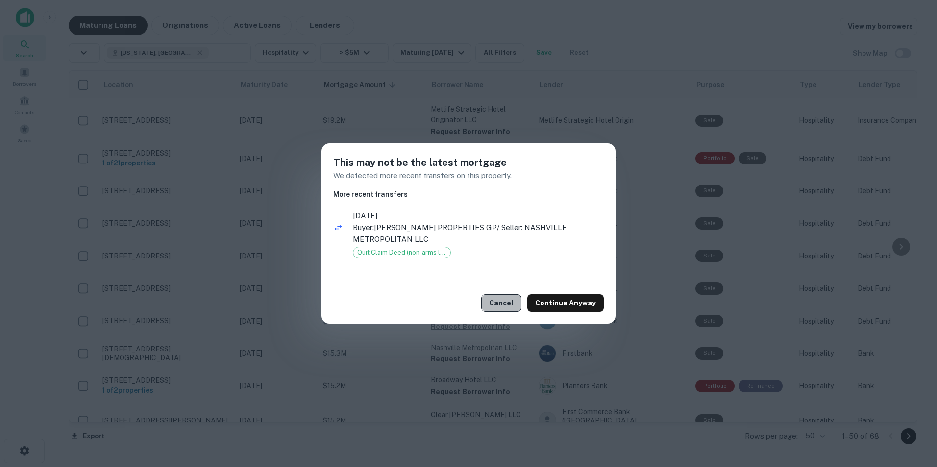
click at [513, 305] on button "Cancel" at bounding box center [501, 303] width 40 height 18
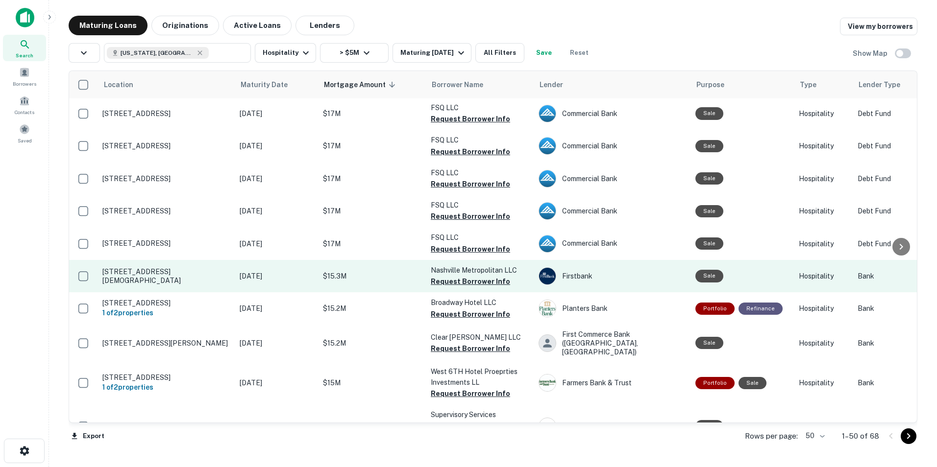
scroll to position [855, 0]
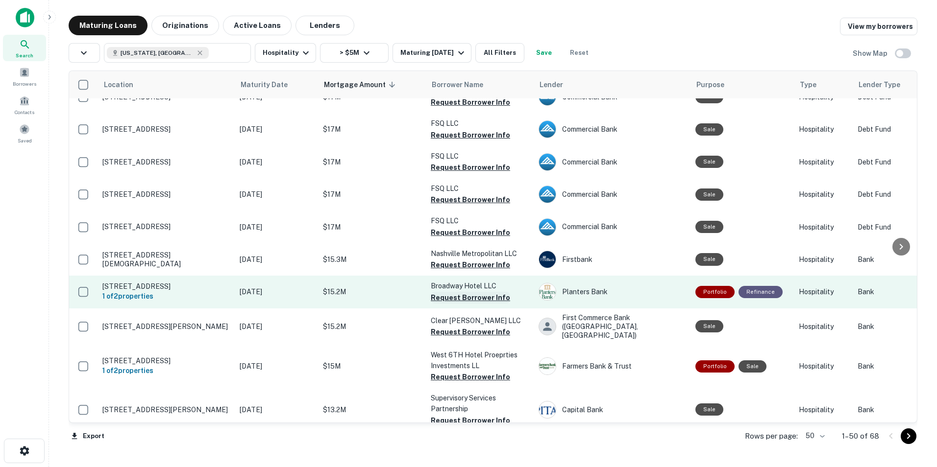
click at [478, 292] on button "Request Borrower Info" at bounding box center [470, 298] width 79 height 12
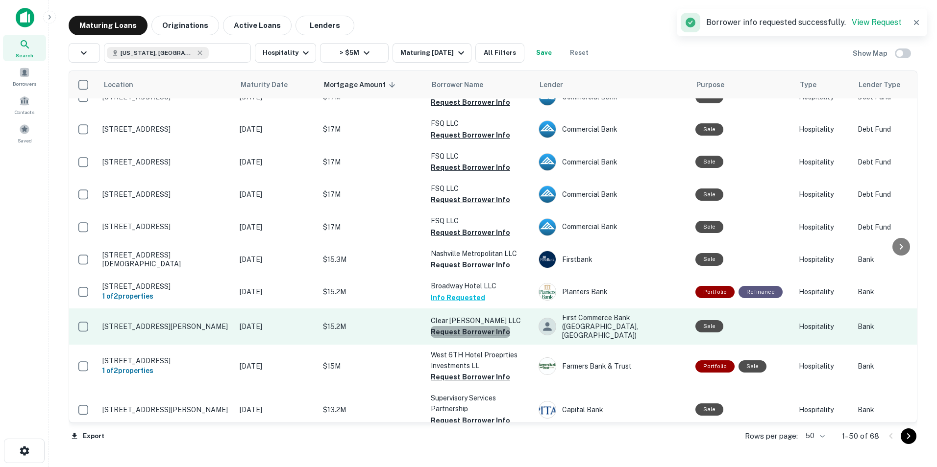
click at [473, 326] on button "Request Borrower Info" at bounding box center [470, 332] width 79 height 12
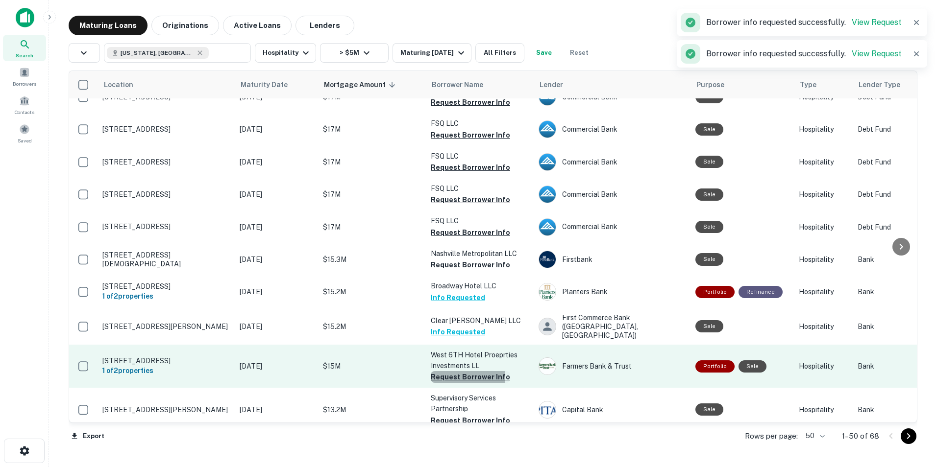
click at [465, 371] on button "Request Borrower Info" at bounding box center [470, 377] width 79 height 12
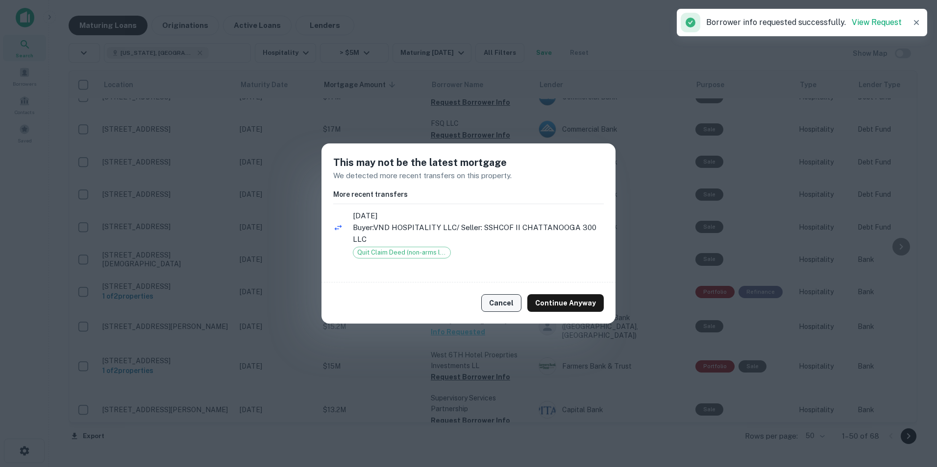
click at [499, 306] on button "Cancel" at bounding box center [501, 303] width 40 height 18
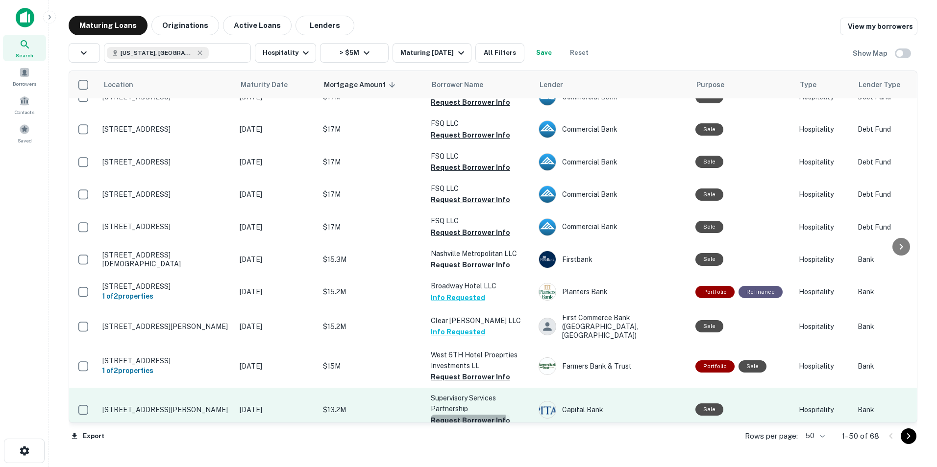
click at [460, 415] on button "Request Borrower Info" at bounding box center [470, 421] width 79 height 12
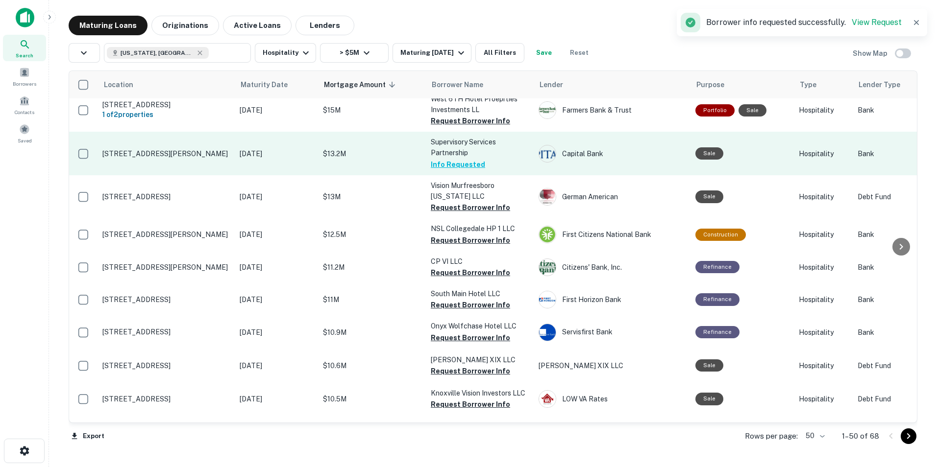
scroll to position [1112, 0]
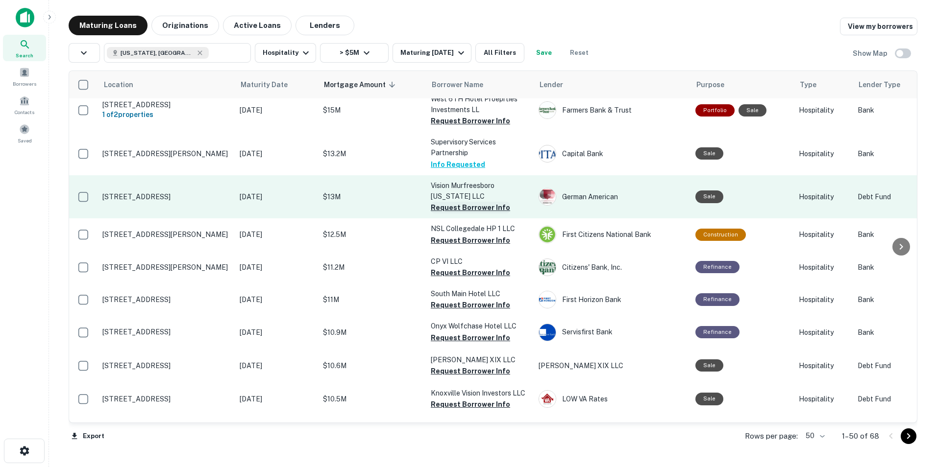
click at [482, 202] on button "Request Borrower Info" at bounding box center [470, 208] width 79 height 12
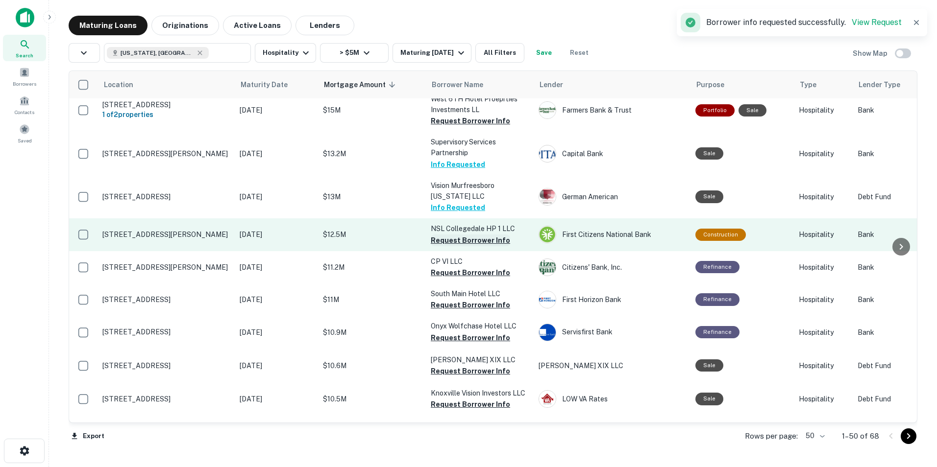
click at [470, 235] on button "Request Borrower Info" at bounding box center [470, 241] width 79 height 12
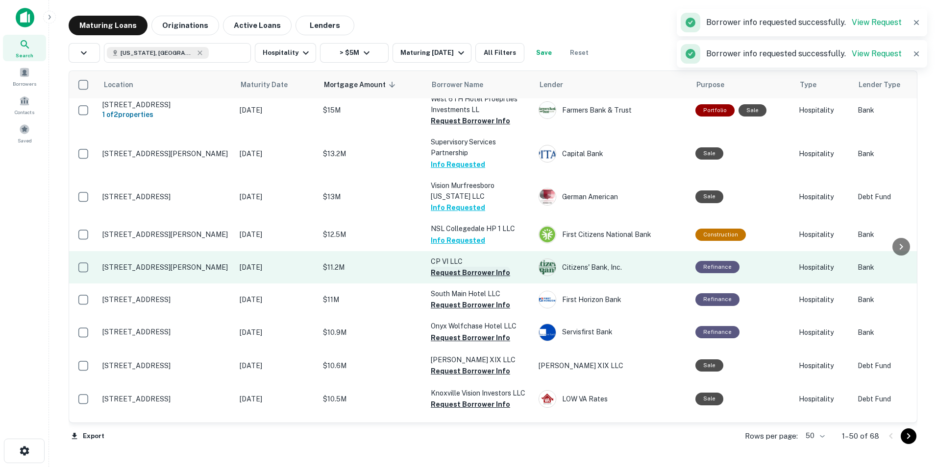
click at [462, 267] on button "Request Borrower Info" at bounding box center [470, 273] width 79 height 12
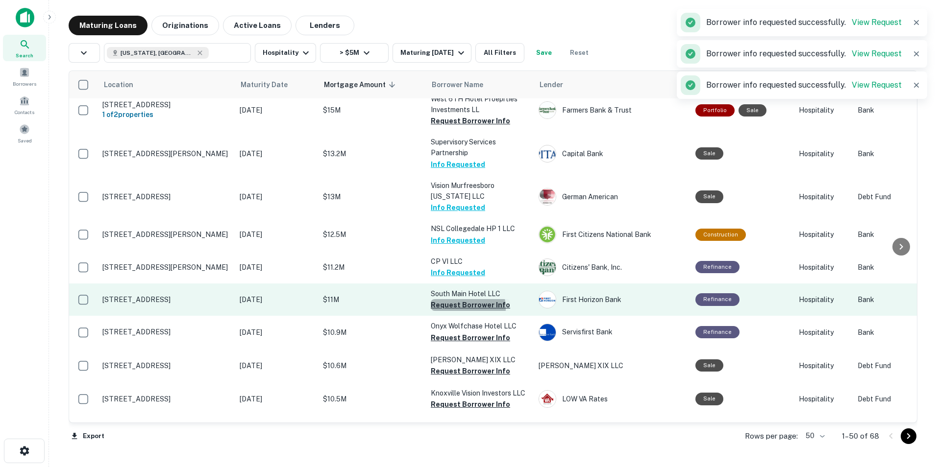
click at [461, 299] on button "Request Borrower Info" at bounding box center [470, 305] width 79 height 12
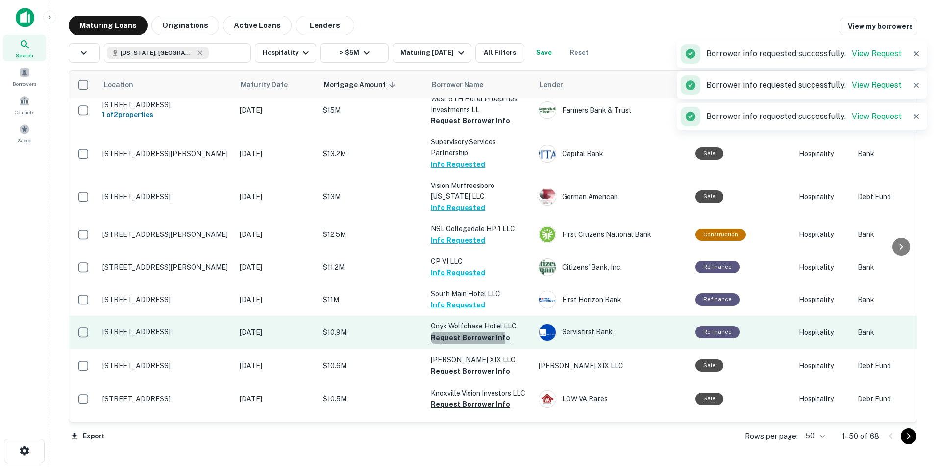
click at [460, 332] on button "Request Borrower Info" at bounding box center [470, 338] width 79 height 12
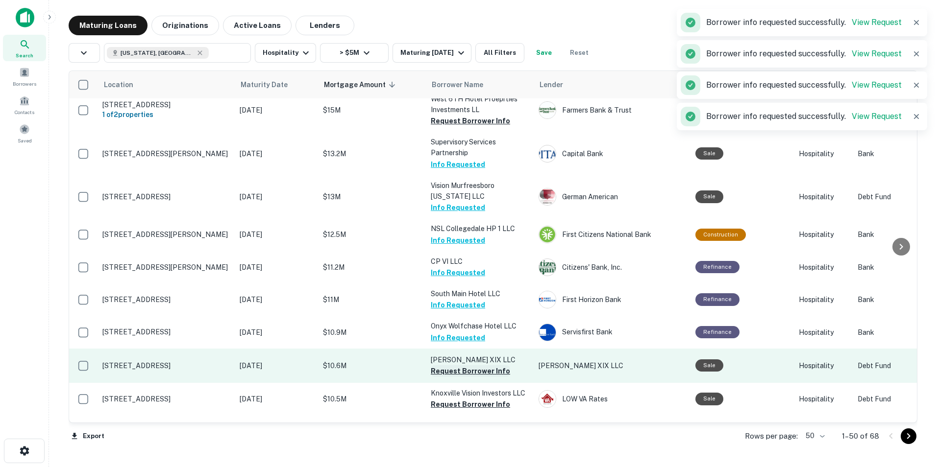
click at [461, 365] on button "Request Borrower Info" at bounding box center [470, 371] width 79 height 12
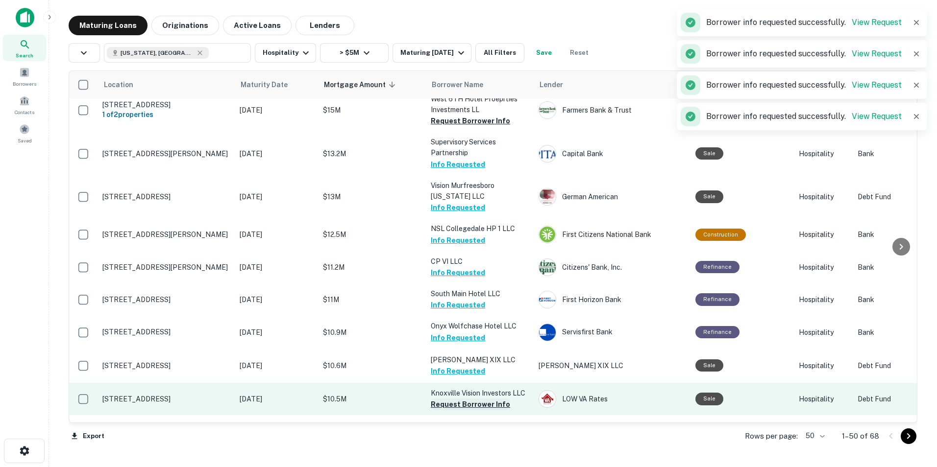
click at [465, 399] on button "Request Borrower Info" at bounding box center [470, 405] width 79 height 12
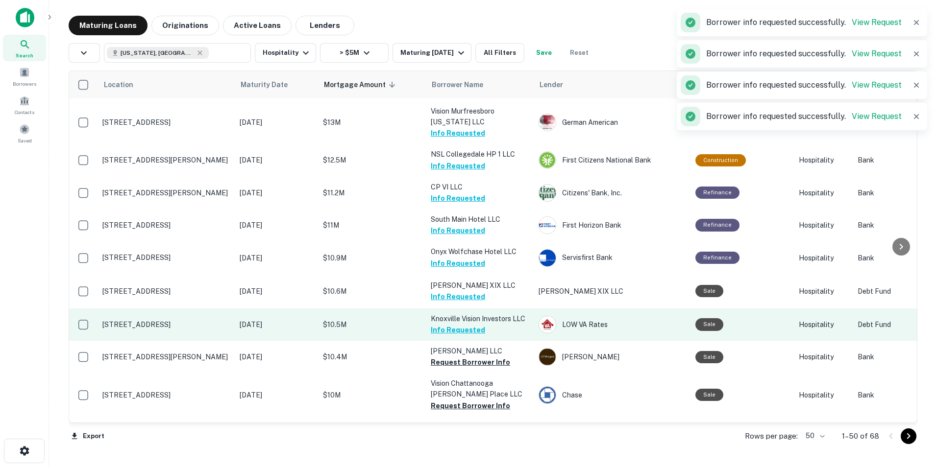
scroll to position [1187, 0]
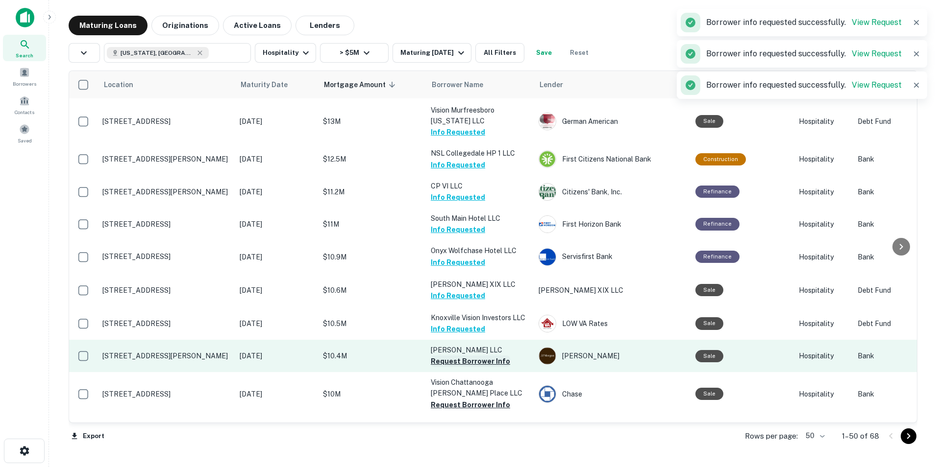
click at [457, 356] on button "Request Borrower Info" at bounding box center [470, 362] width 79 height 12
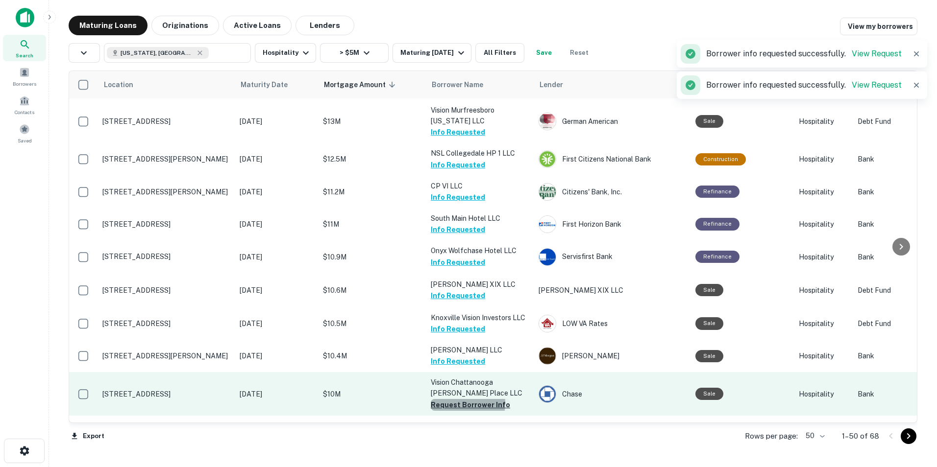
click at [458, 399] on button "Request Borrower Info" at bounding box center [470, 405] width 79 height 12
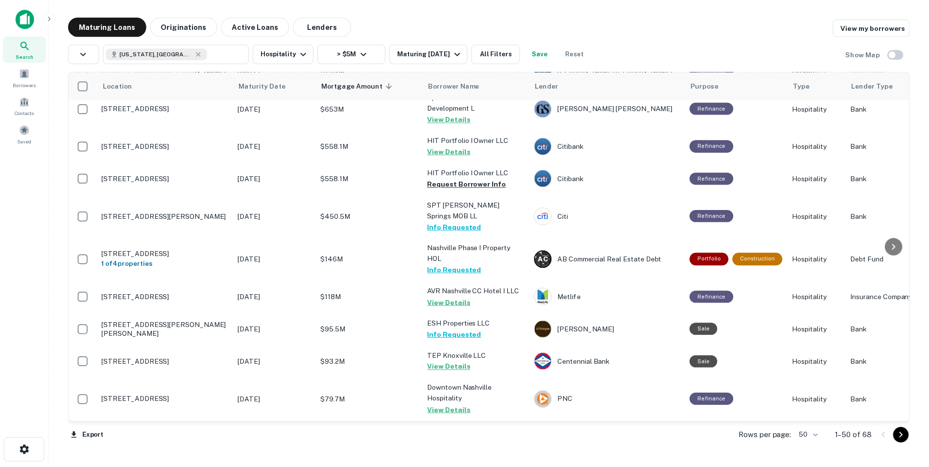
scroll to position [0, 0]
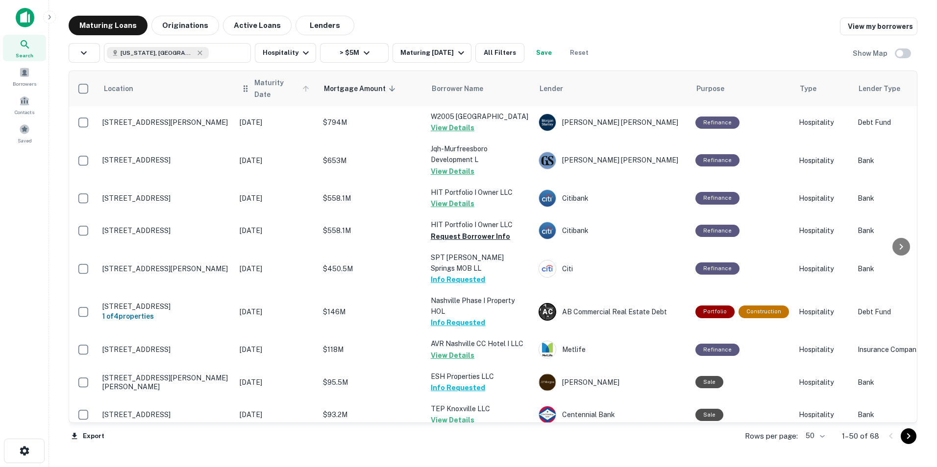
click at [260, 84] on span "Maturity Date" at bounding box center [283, 89] width 58 height 24
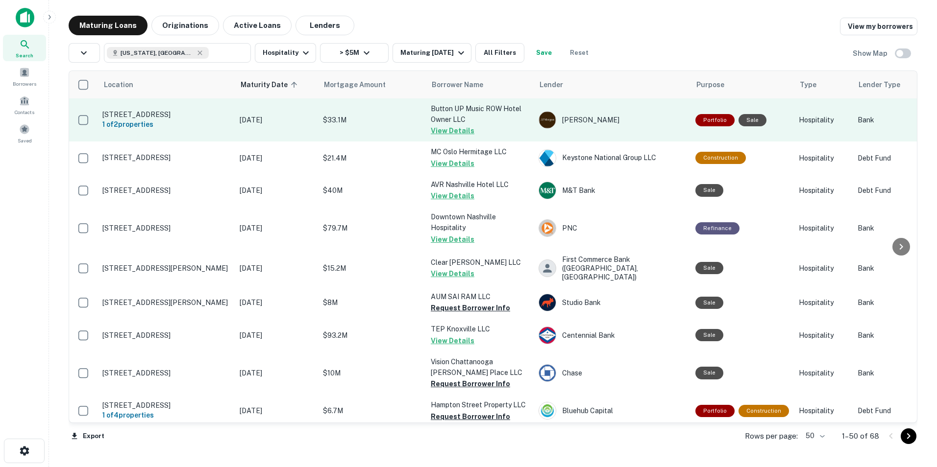
click at [464, 129] on button "View Details" at bounding box center [453, 131] width 44 height 12
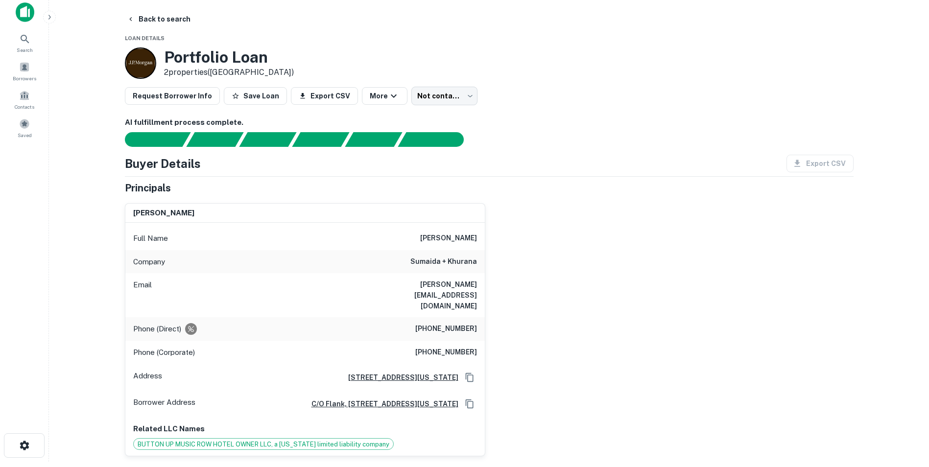
scroll to position [14, 0]
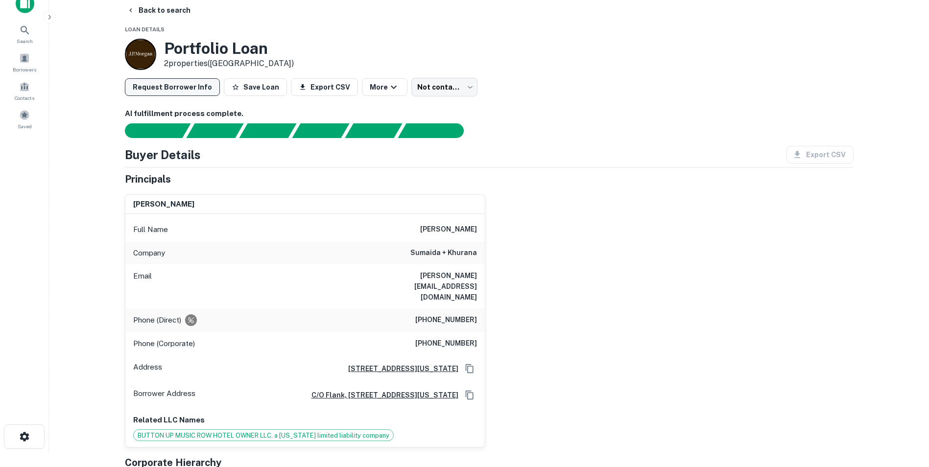
click at [156, 91] on button "Request Borrower Info" at bounding box center [172, 87] width 95 height 18
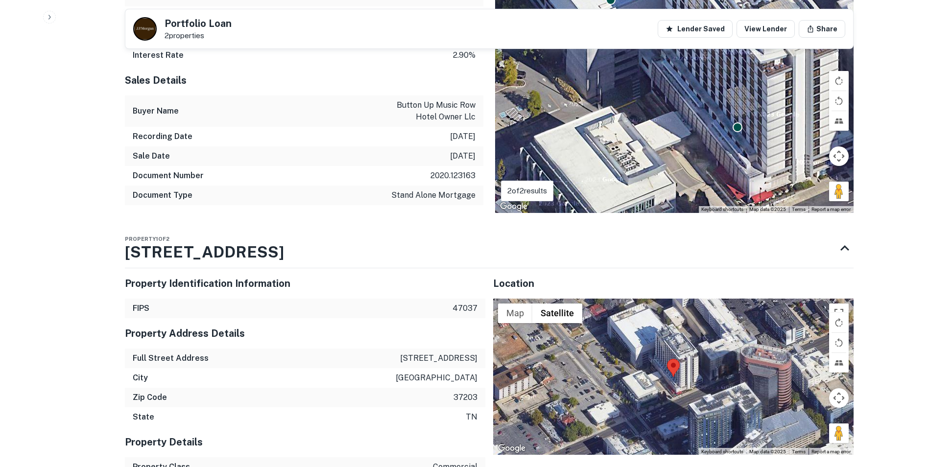
scroll to position [949, 0]
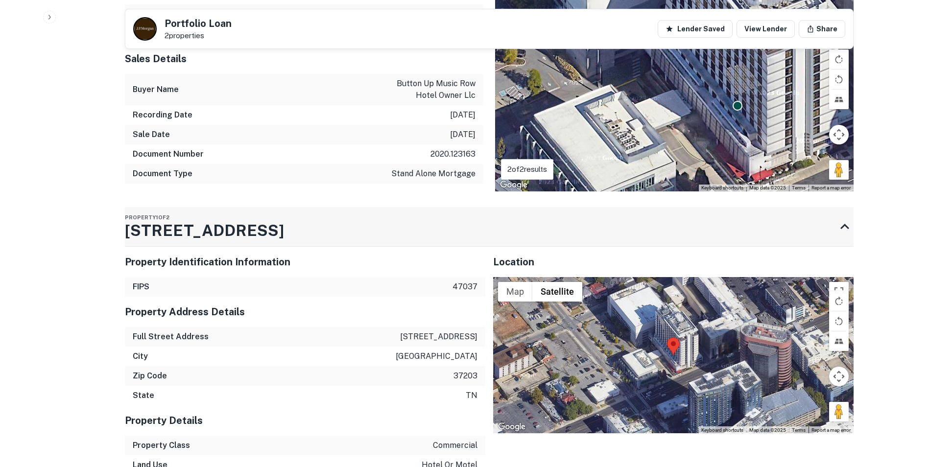
drag, startPoint x: 114, startPoint y: 208, endPoint x: 223, endPoint y: 197, distance: 109.7
click at [223, 197] on div "Back to search Portfolio Loan 2 properties Lender Saved View Lender Share AI fu…" at bounding box center [489, 94] width 752 height 2055
click at [250, 207] on div "Property 1 of 2 1808 W End Ave" at bounding box center [480, 226] width 711 height 39
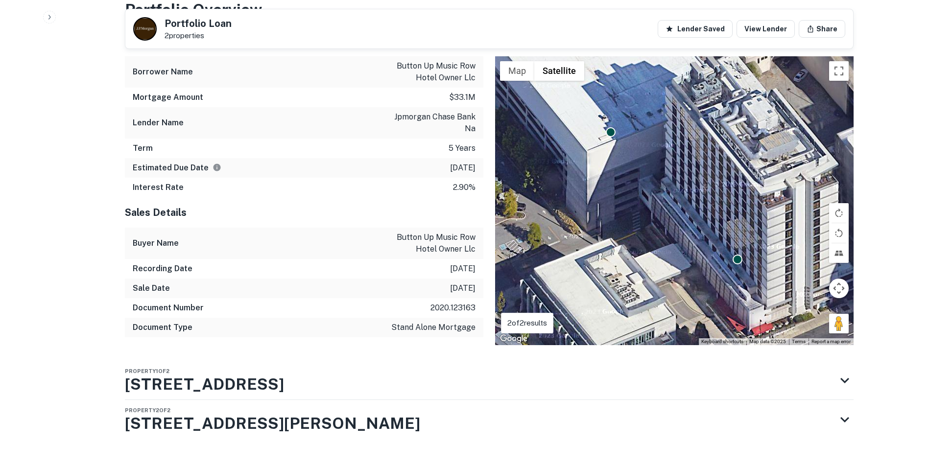
scroll to position [793, 0]
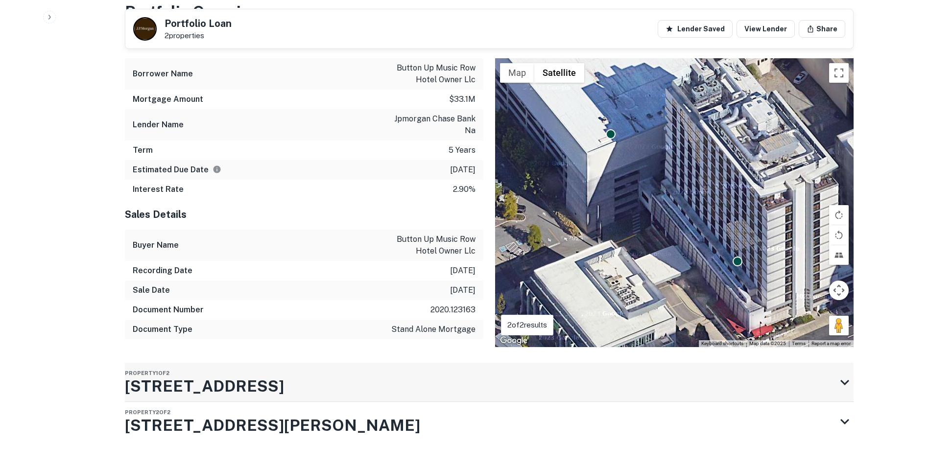
drag, startPoint x: 276, startPoint y: 369, endPoint x: 149, endPoint y: 375, distance: 127.0
click at [149, 375] on div "Property 1 of 2 1808 W End Ave" at bounding box center [480, 382] width 711 height 39
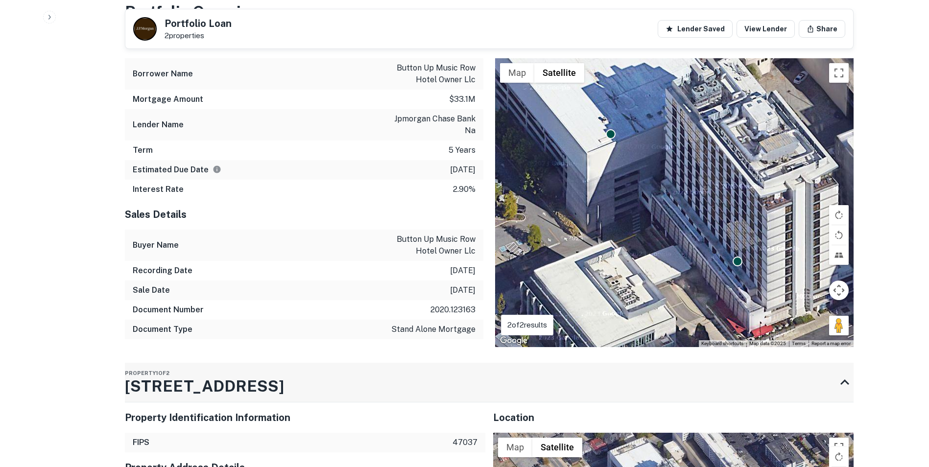
scroll to position [949, 0]
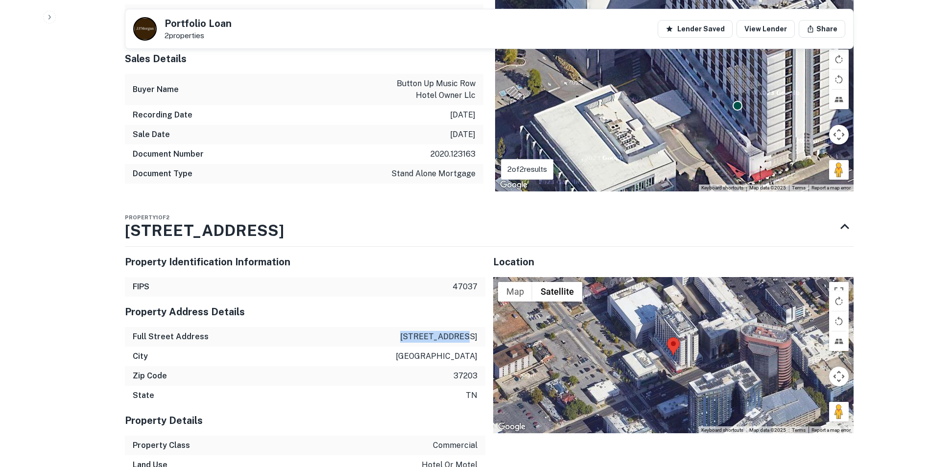
drag, startPoint x: 414, startPoint y: 312, endPoint x: 480, endPoint y: 314, distance: 65.2
click at [480, 327] on div "Full Street Address 1808 w end ave" at bounding box center [305, 337] width 361 height 20
copy p "1808 w end ave"
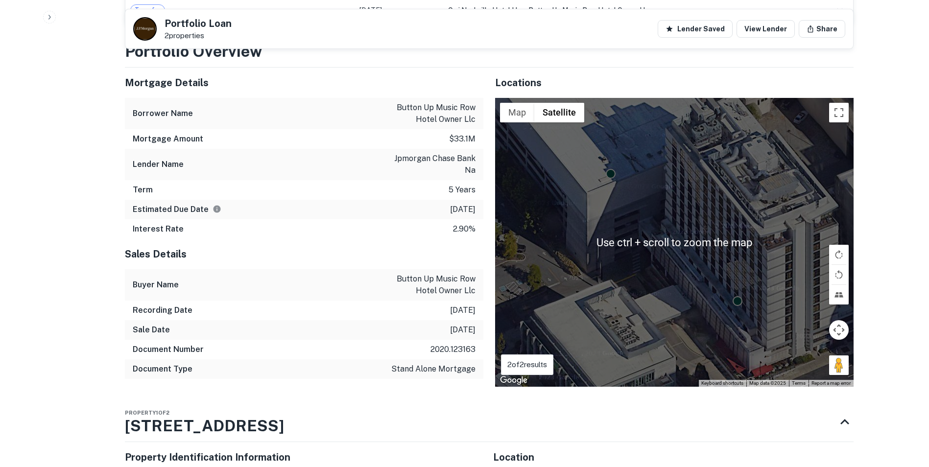
scroll to position [753, 0]
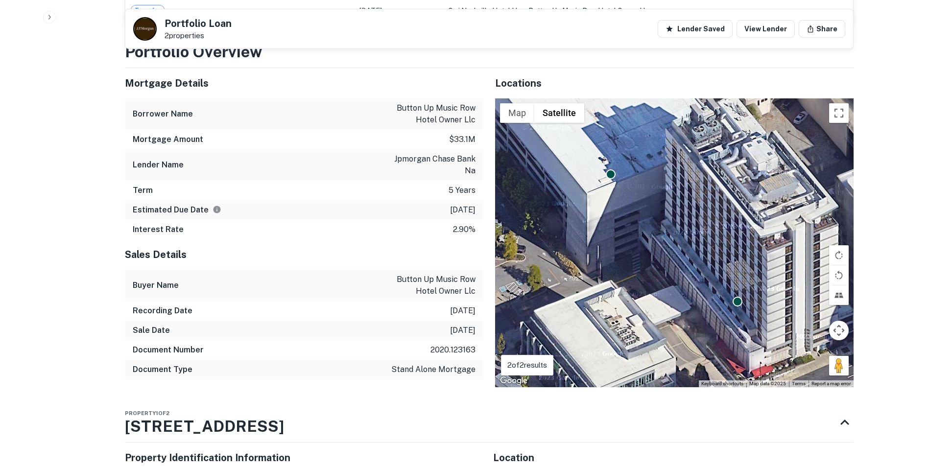
click at [763, 228] on div "To activate drag with keyboard, press Alt + Enter. Once in keyboard drag state,…" at bounding box center [674, 242] width 359 height 289
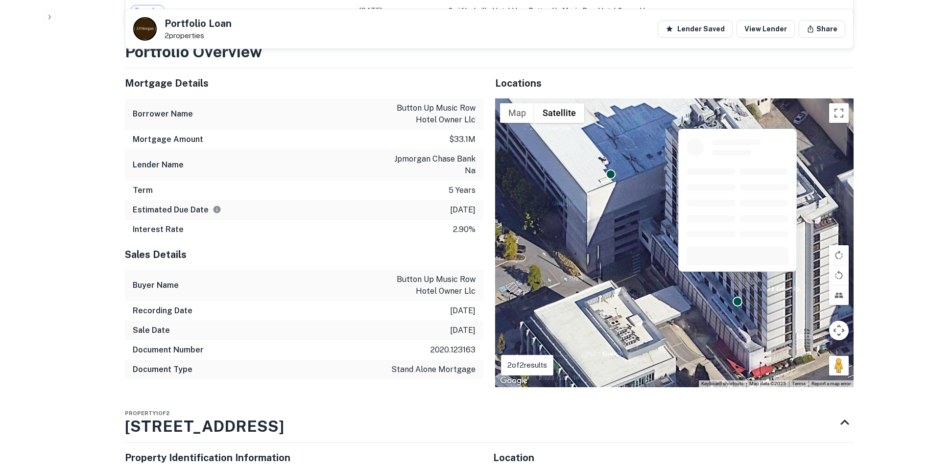
click at [735, 275] on div at bounding box center [738, 203] width 121 height 151
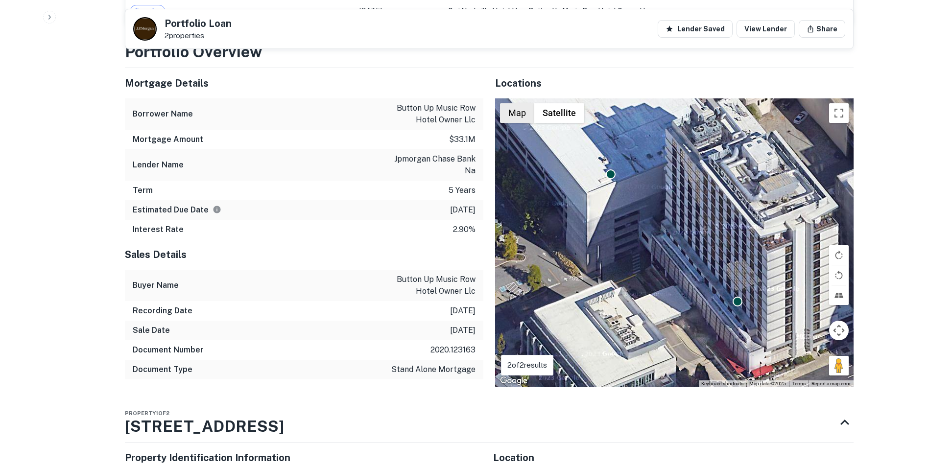
click at [516, 103] on button "Map" at bounding box center [517, 113] width 34 height 20
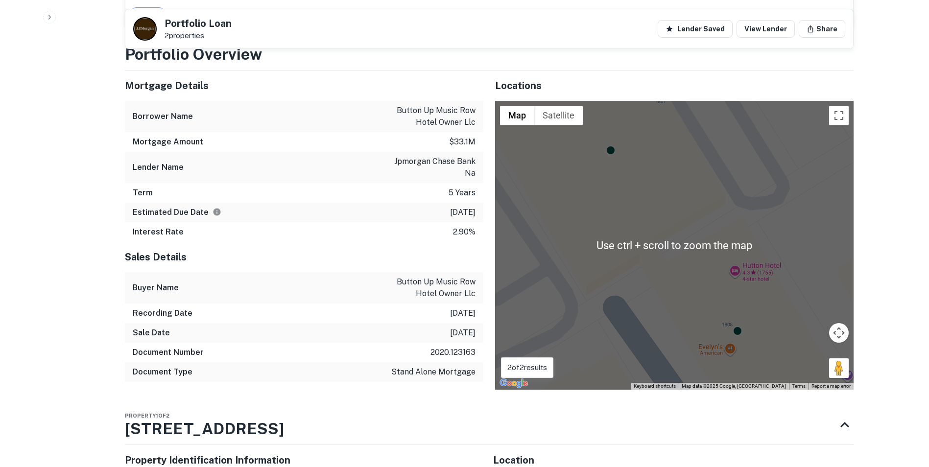
scroll to position [750, 0]
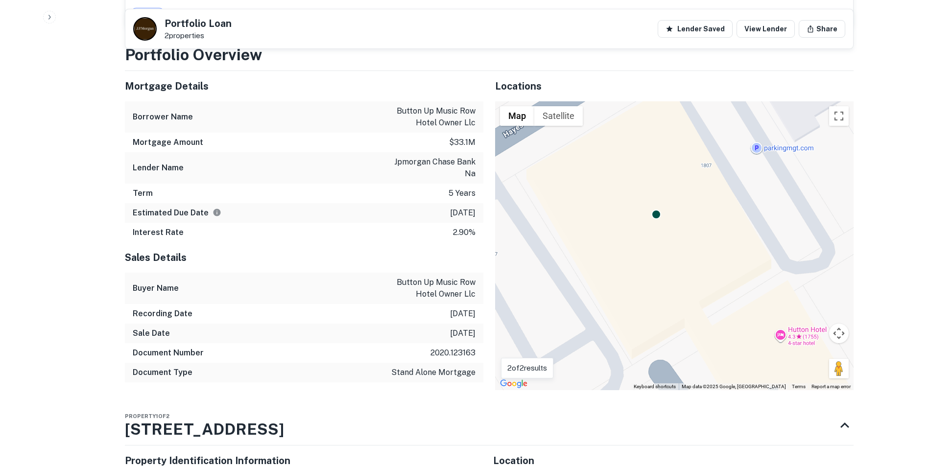
drag, startPoint x: 633, startPoint y: 184, endPoint x: 678, endPoint y: 245, distance: 76.1
click at [678, 245] on div "To activate drag with keyboard, press Alt + Enter. Once in keyboard drag state,…" at bounding box center [674, 245] width 359 height 289
click at [707, 146] on div "To activate drag with keyboard, press Alt + Enter. Once in keyboard drag state,…" at bounding box center [674, 245] width 359 height 289
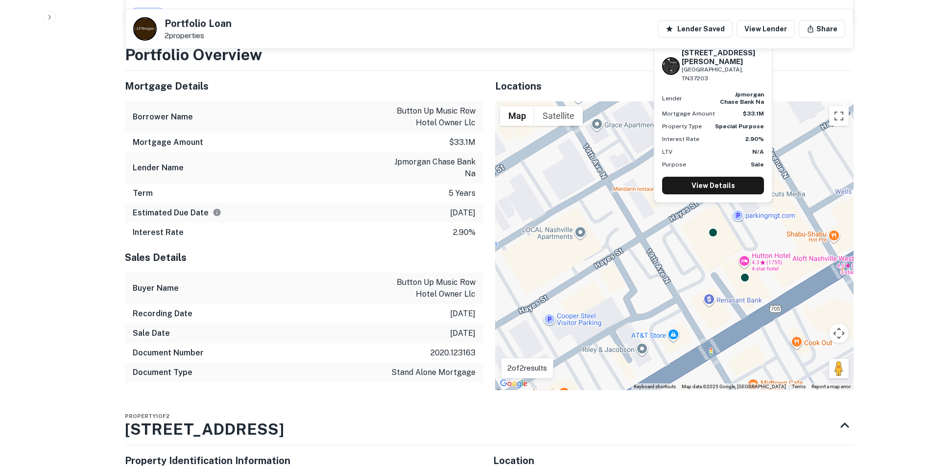
click at [710, 209] on div "1811 Hayes St Nashville, TN37203 Lender jpmorgan chase bank na Mortgage Amount …" at bounding box center [713, 124] width 121 height 170
